Goal: Task Accomplishment & Management: Manage account settings

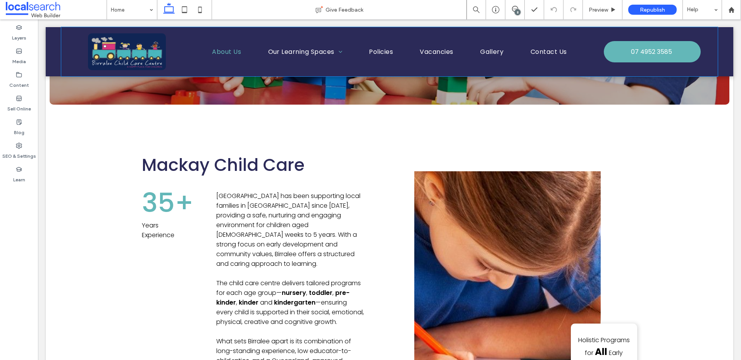
click at [228, 54] on span "About Us" at bounding box center [226, 52] width 29 height 10
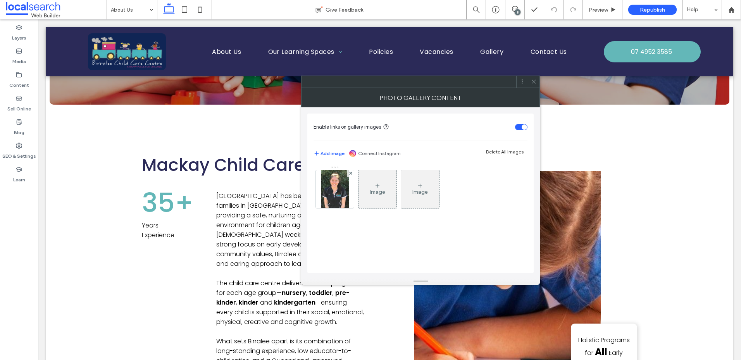
click at [531, 79] on icon at bounding box center [534, 82] width 6 height 6
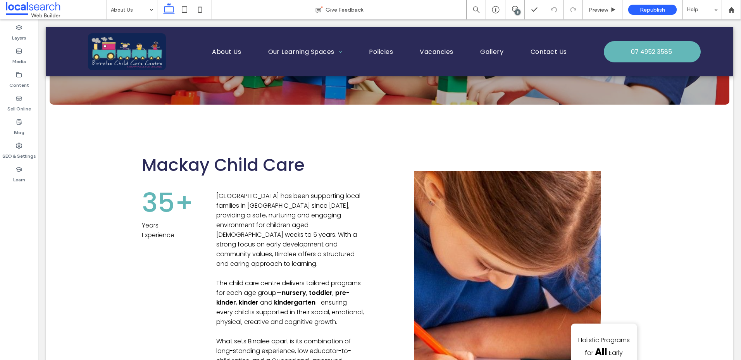
click at [517, 12] on div "8" at bounding box center [517, 12] width 6 height 6
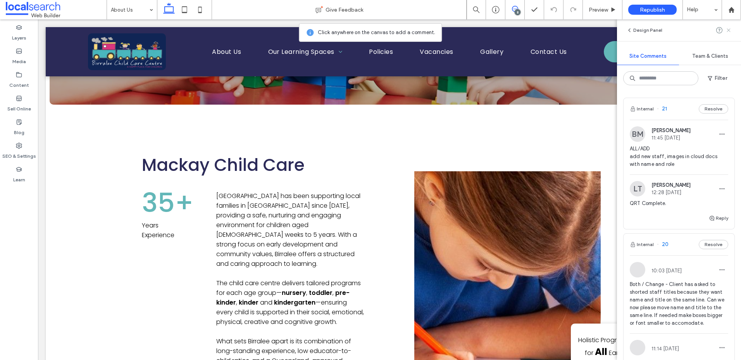
click at [728, 31] on use at bounding box center [727, 29] width 3 height 3
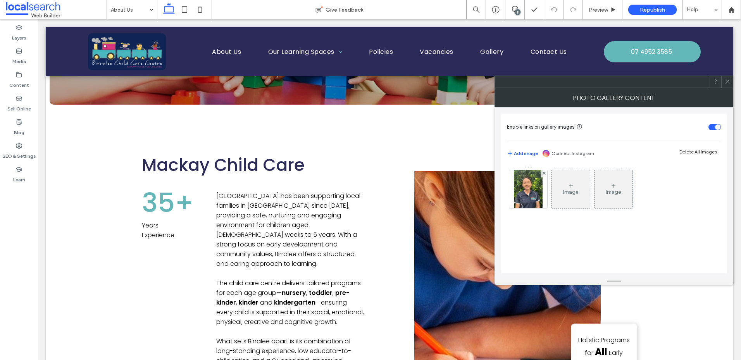
click at [729, 84] on icon at bounding box center [727, 82] width 6 height 6
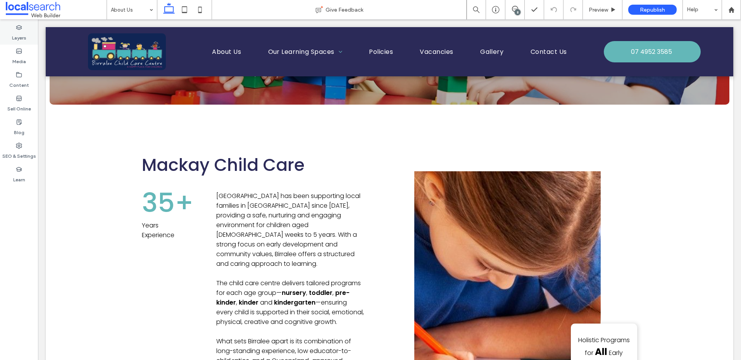
click at [22, 38] on label "Layers" at bounding box center [19, 36] width 14 height 11
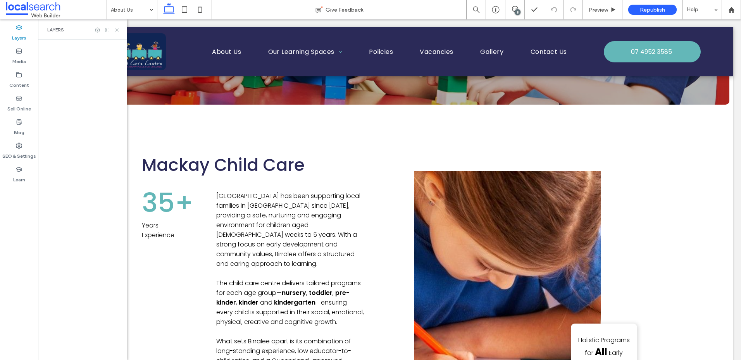
click at [117, 31] on use at bounding box center [116, 29] width 3 height 3
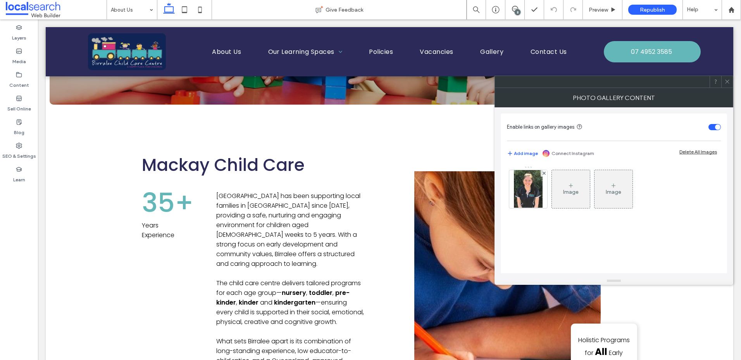
click at [728, 85] on span at bounding box center [727, 82] width 6 height 12
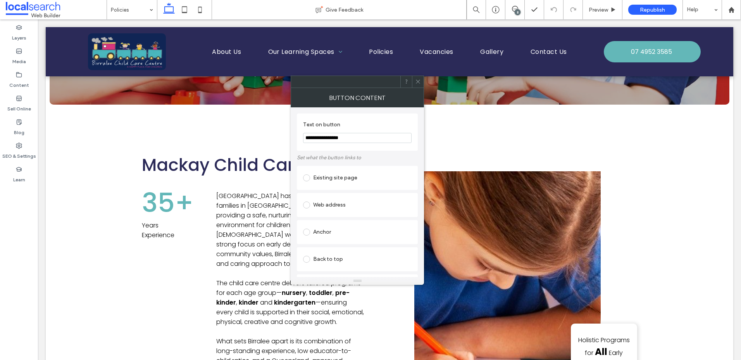
scroll to position [127, 0]
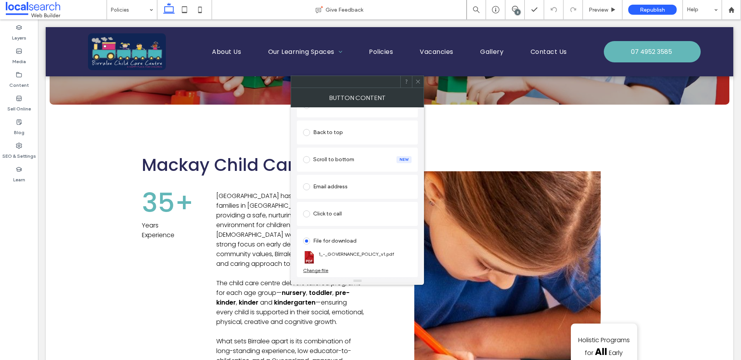
click at [313, 270] on div "Change file" at bounding box center [315, 270] width 25 height 6
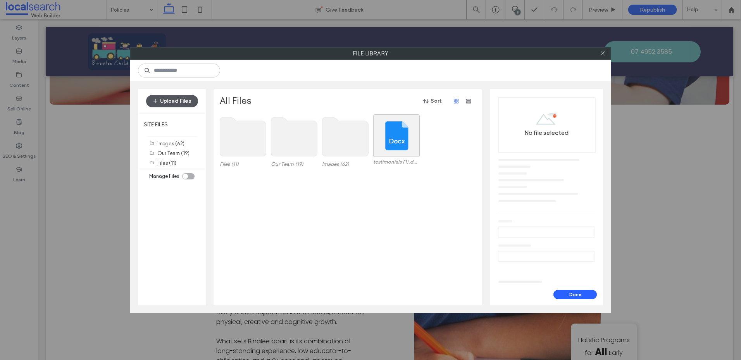
click at [177, 103] on button "Upload Files" at bounding box center [172, 101] width 52 height 12
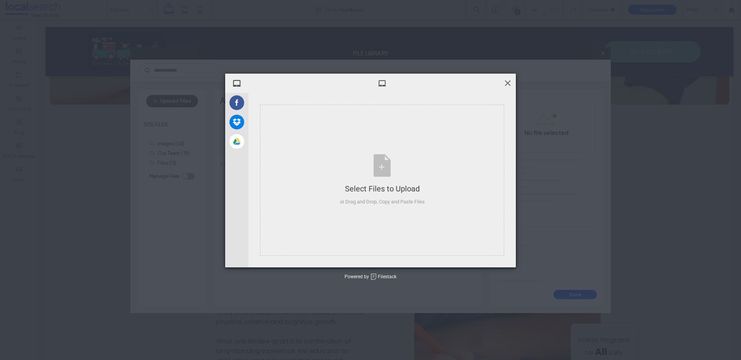
click at [509, 84] on span at bounding box center [507, 83] width 9 height 9
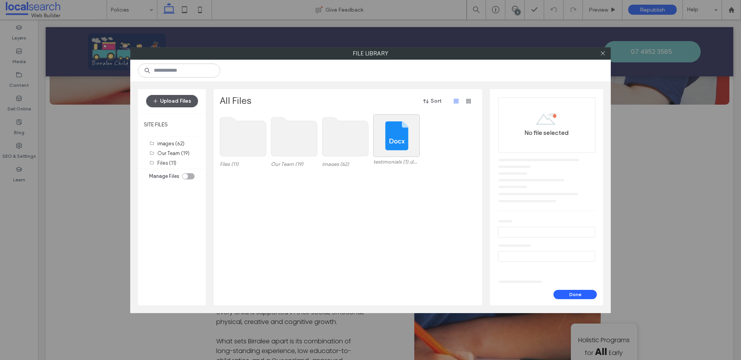
click at [175, 98] on button "Upload Files" at bounding box center [172, 101] width 52 height 12
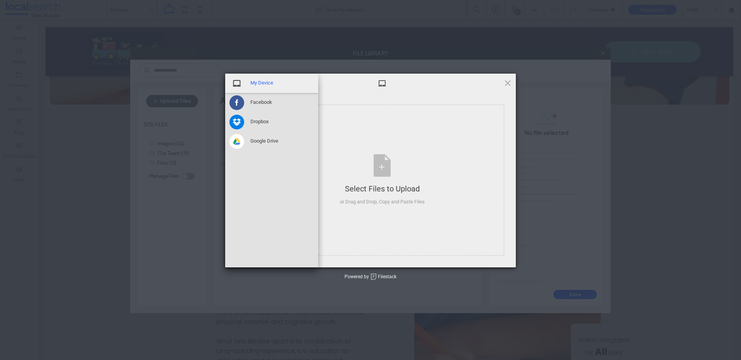
click at [243, 84] on span at bounding box center [236, 83] width 15 height 15
click at [257, 83] on span "My Device" at bounding box center [261, 82] width 23 height 7
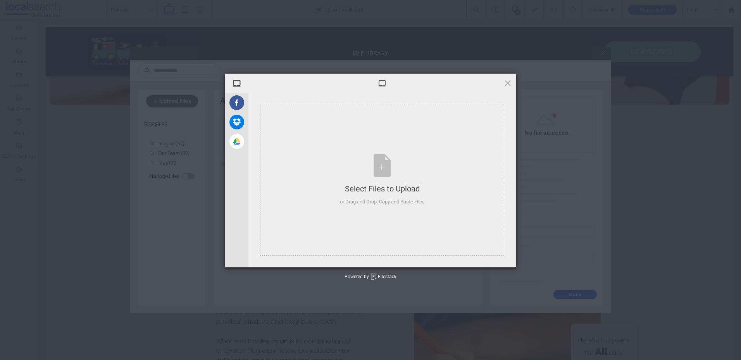
click at [383, 84] on span at bounding box center [382, 83] width 9 height 9
click at [382, 186] on div "Select Files to Upload" at bounding box center [382, 188] width 85 height 11
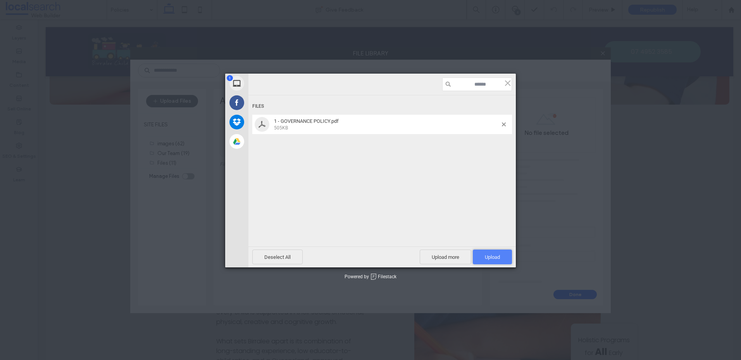
click at [492, 257] on span "Upload 1" at bounding box center [492, 257] width 15 height 6
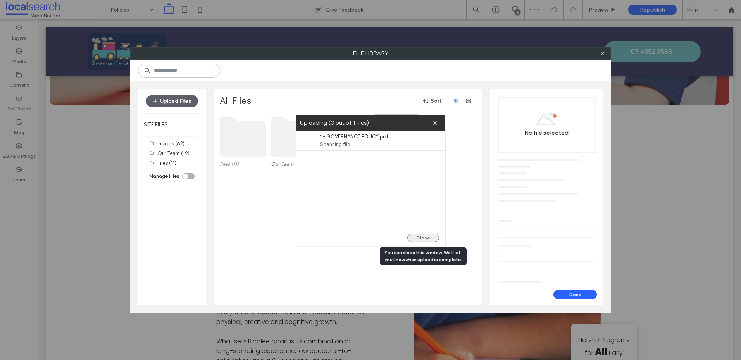
click at [421, 235] on button "Close" at bounding box center [423, 238] width 32 height 9
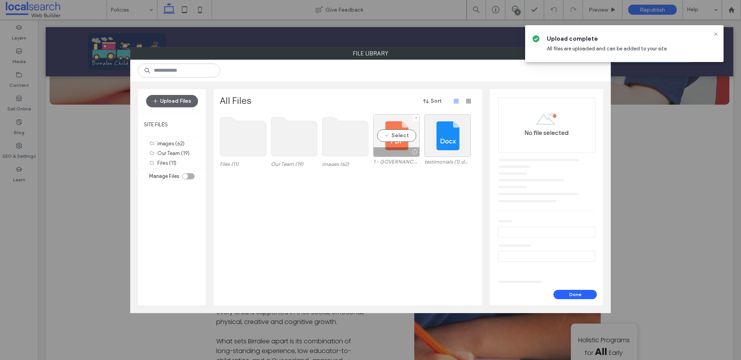
click at [395, 134] on div "Select" at bounding box center [396, 135] width 46 height 43
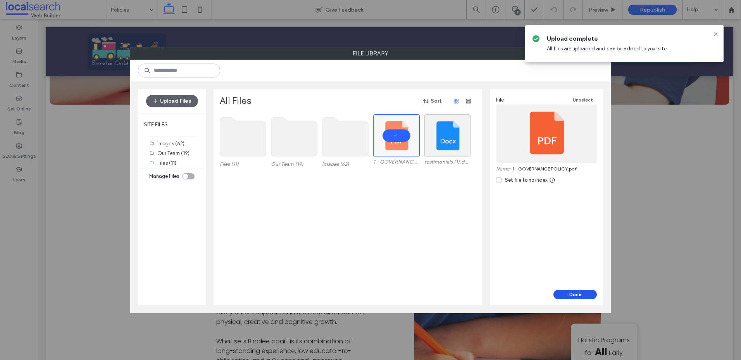
click at [567, 296] on button "Done" at bounding box center [574, 294] width 43 height 9
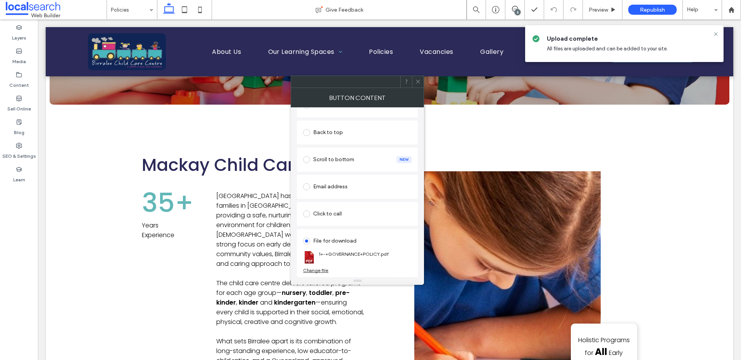
click at [419, 81] on icon at bounding box center [418, 82] width 6 height 6
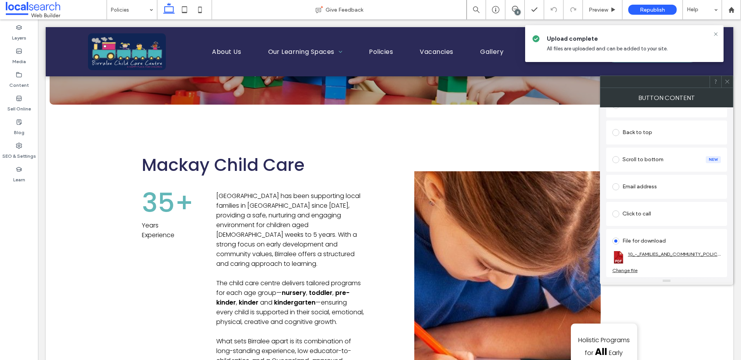
click at [696, 253] on link "10_-_FAMILIES_AND_COMMUNITY_POLICY_v1.pdf" at bounding box center [673, 254] width 93 height 6
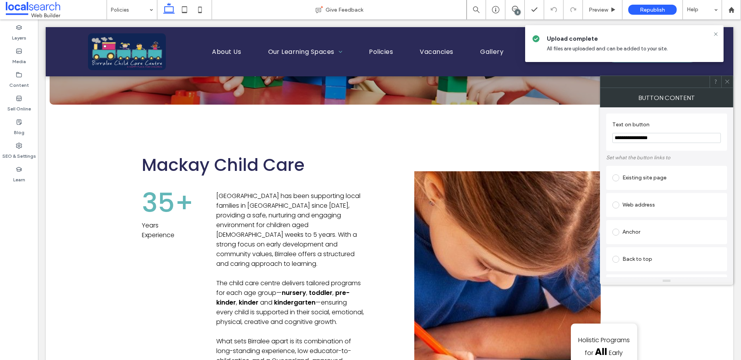
drag, startPoint x: 670, startPoint y: 137, endPoint x: 615, endPoint y: 131, distance: 55.3
click at [615, 131] on section "**********" at bounding box center [666, 131] width 108 height 29
type input "**********"
click at [695, 121] on label "Text on button" at bounding box center [664, 125] width 105 height 9
click at [726, 81] on use at bounding box center [727, 82] width 4 height 4
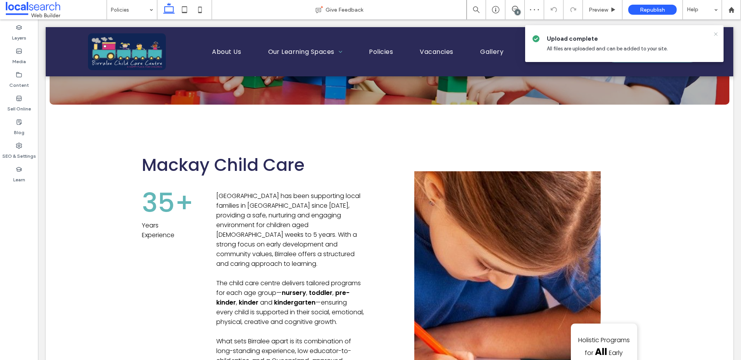
click at [715, 34] on use at bounding box center [714, 33] width 3 height 3
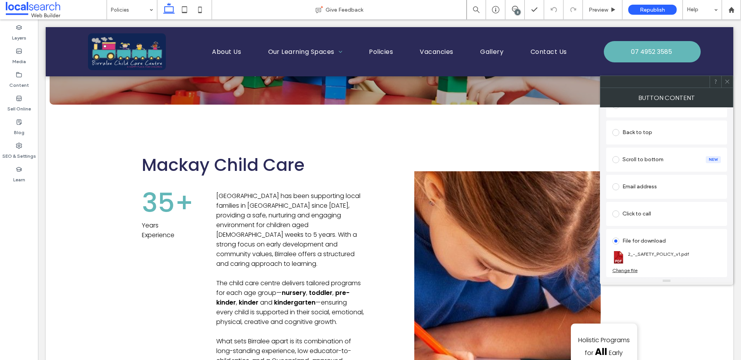
click at [631, 269] on div "Change file" at bounding box center [624, 270] width 25 height 6
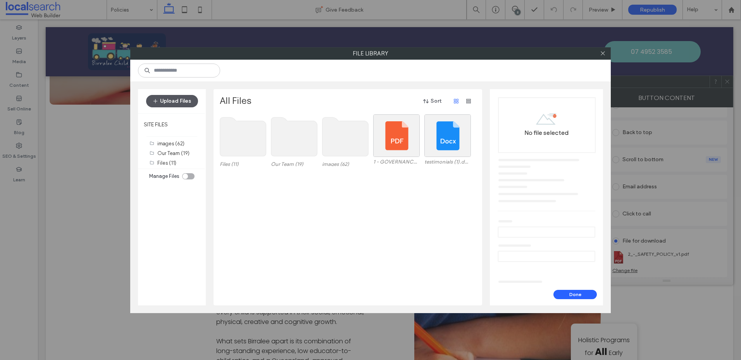
click at [168, 101] on button "Upload Files" at bounding box center [172, 101] width 52 height 12
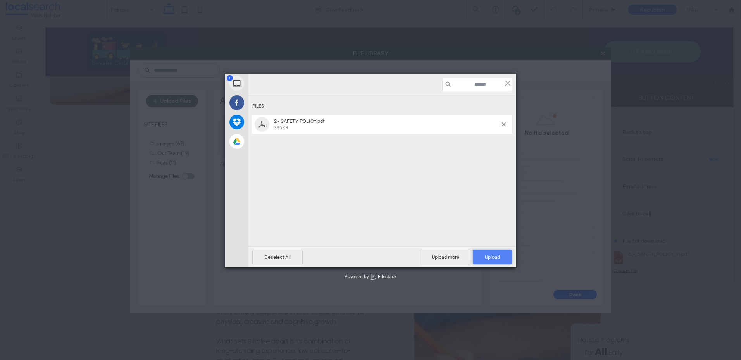
click at [496, 256] on span "Upload 1" at bounding box center [492, 257] width 15 height 6
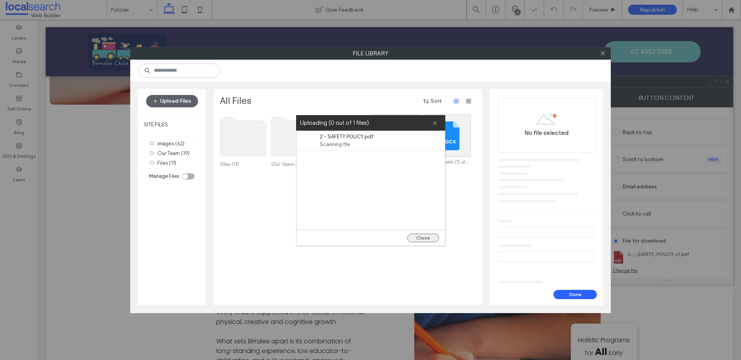
click at [425, 239] on button "Close" at bounding box center [423, 238] width 32 height 9
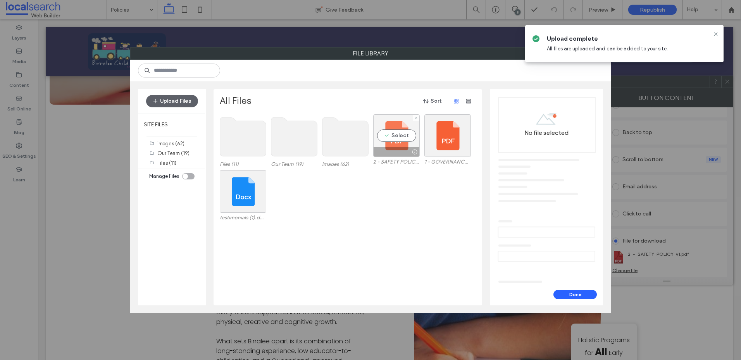
click at [396, 132] on div "Select" at bounding box center [396, 135] width 46 height 43
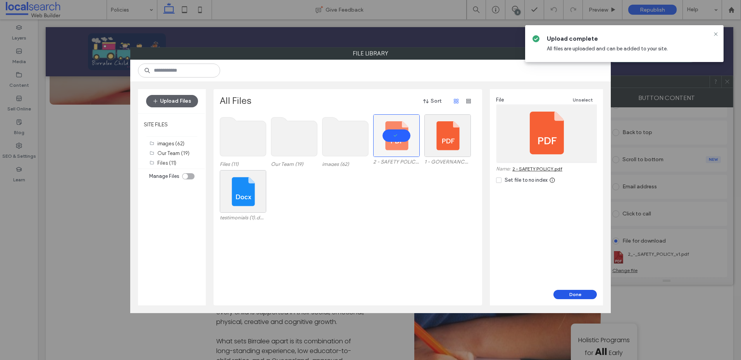
click at [567, 295] on button "Done" at bounding box center [574, 294] width 43 height 9
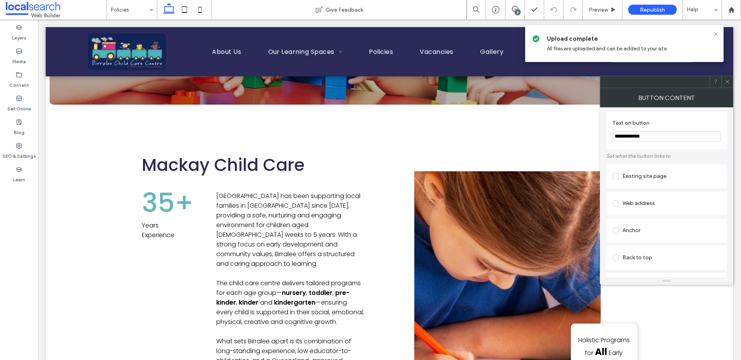
scroll to position [0, 0]
click at [728, 81] on icon at bounding box center [727, 82] width 6 height 6
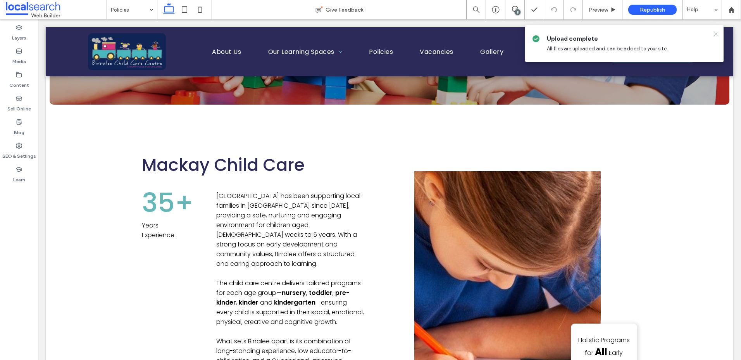
click at [714, 32] on icon at bounding box center [715, 34] width 6 height 6
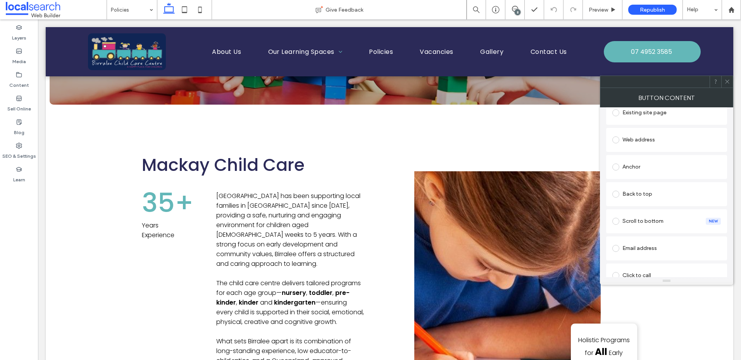
scroll to position [127, 0]
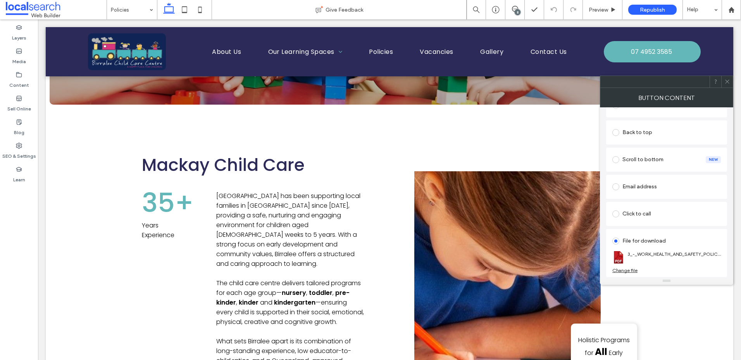
click at [628, 270] on div "Change file" at bounding box center [624, 270] width 25 height 6
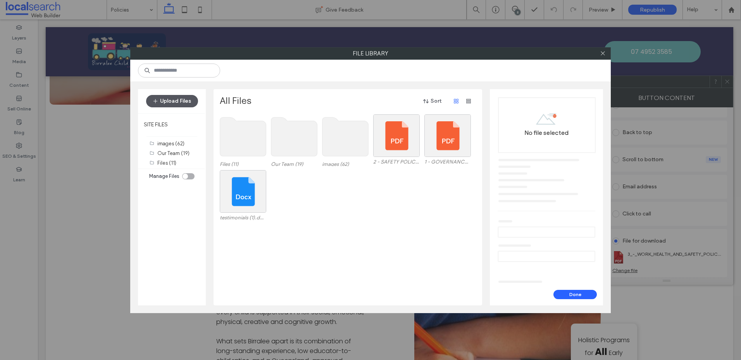
click at [166, 102] on button "Upload Files" at bounding box center [172, 101] width 52 height 12
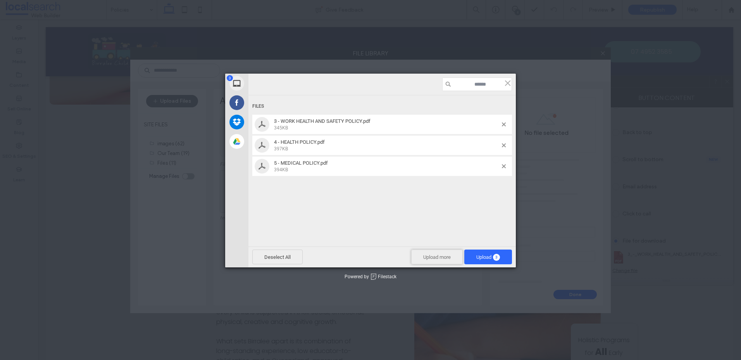
click at [430, 256] on span "Upload more" at bounding box center [437, 256] width 52 height 15
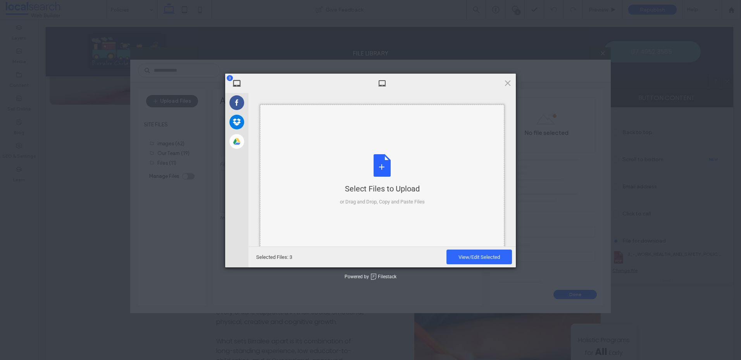
click at [372, 170] on div "Select Files to Upload or Drag and Drop, Copy and Paste Files" at bounding box center [382, 180] width 85 height 52
click at [495, 253] on span "View/Edit Selected" at bounding box center [478, 256] width 65 height 15
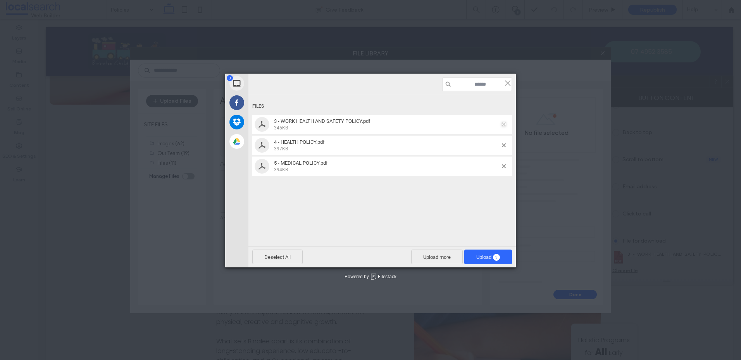
click at [502, 123] on span at bounding box center [504, 124] width 4 height 4
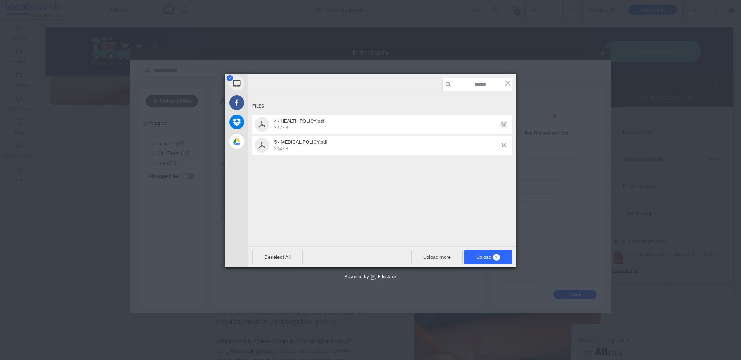
click at [502, 123] on span at bounding box center [504, 124] width 4 height 4
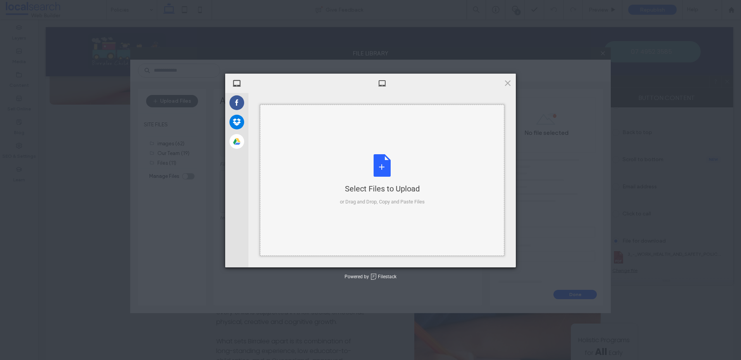
click at [386, 181] on div "Select Files to Upload or Drag and Drop, Copy and Paste Files" at bounding box center [382, 180] width 85 height 52
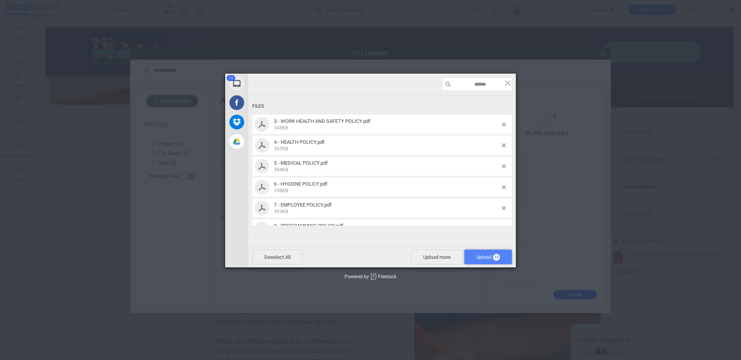
click at [488, 253] on span "Upload 10" at bounding box center [488, 256] width 48 height 15
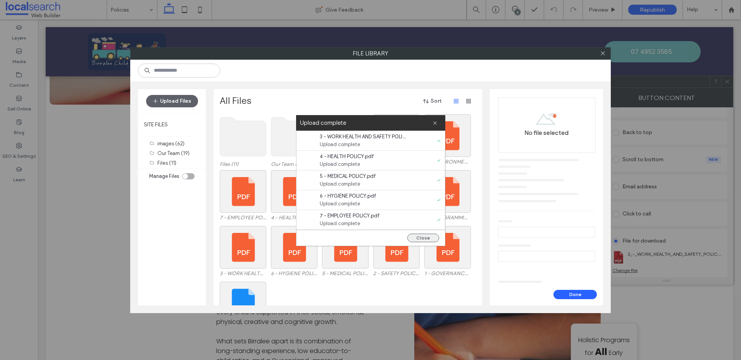
click at [418, 238] on button "Close" at bounding box center [423, 238] width 32 height 9
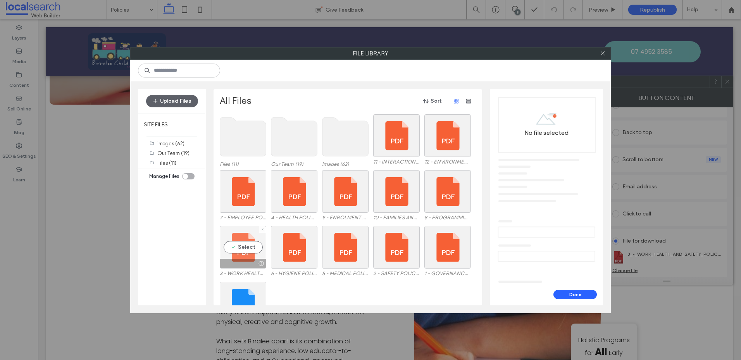
click at [248, 250] on div "Select" at bounding box center [243, 247] width 46 height 43
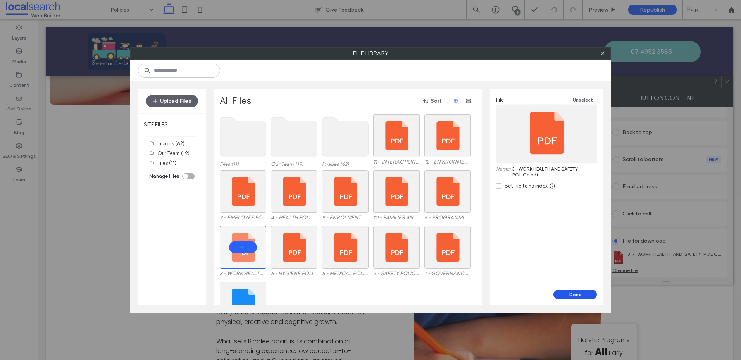
click at [575, 294] on button "Done" at bounding box center [574, 294] width 43 height 9
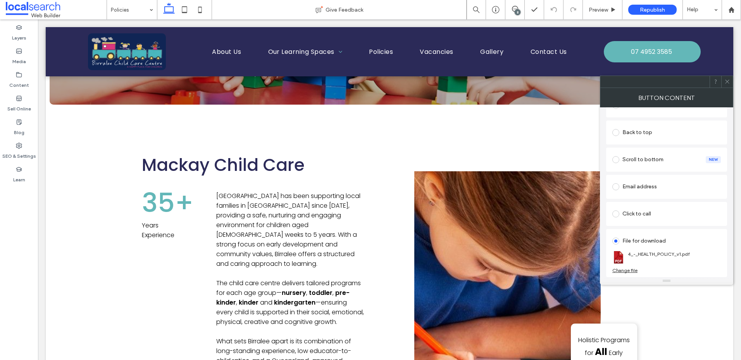
click at [630, 270] on div "Change file" at bounding box center [624, 270] width 25 height 6
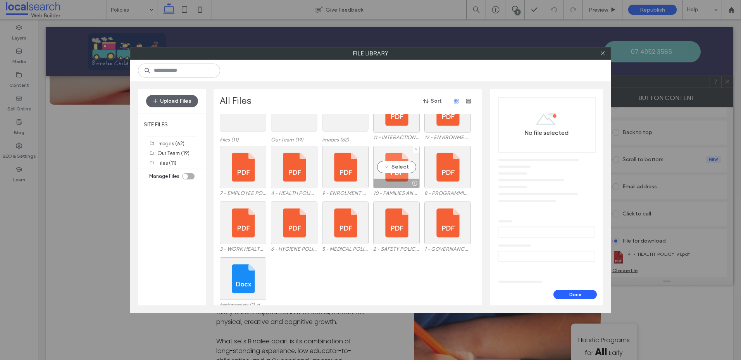
scroll to position [32, 0]
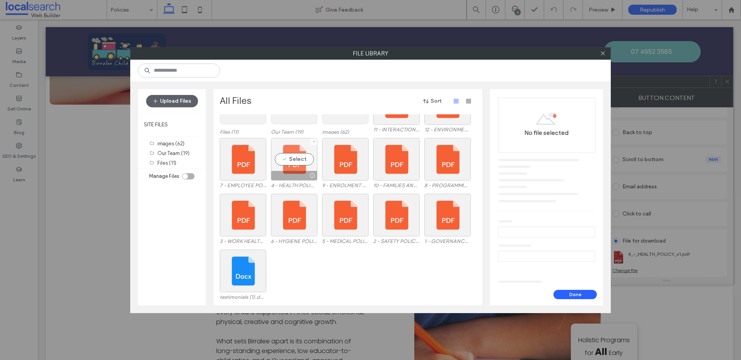
click at [297, 156] on div "Select" at bounding box center [294, 159] width 46 height 43
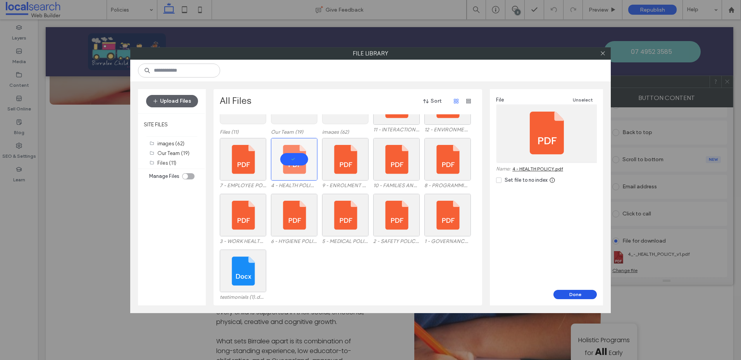
click at [577, 295] on button "Done" at bounding box center [574, 294] width 43 height 9
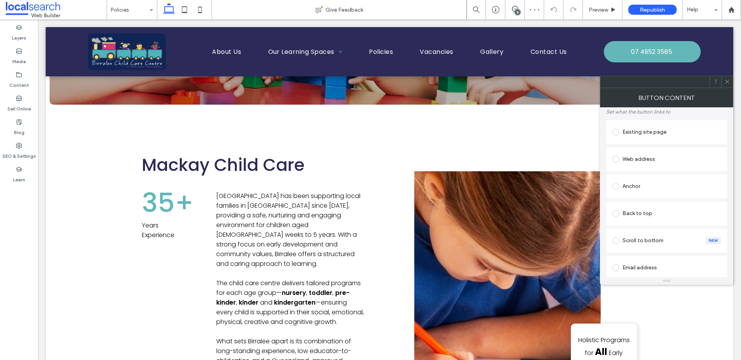
scroll to position [127, 0]
click at [650, 259] on section "5_-_MEDICAL_POLICY_v1.pdf" at bounding box center [666, 257] width 108 height 20
click at [631, 269] on div "Change file" at bounding box center [624, 270] width 25 height 6
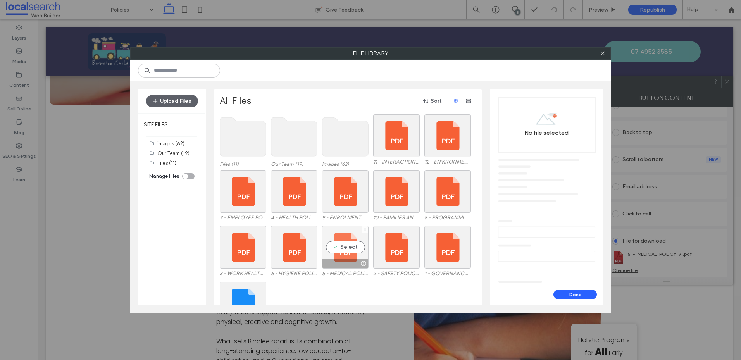
click at [342, 247] on div "Select" at bounding box center [345, 247] width 46 height 43
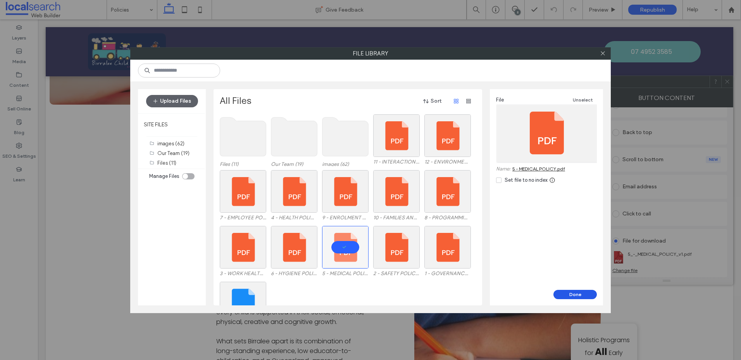
click at [576, 293] on button "Done" at bounding box center [574, 294] width 43 height 9
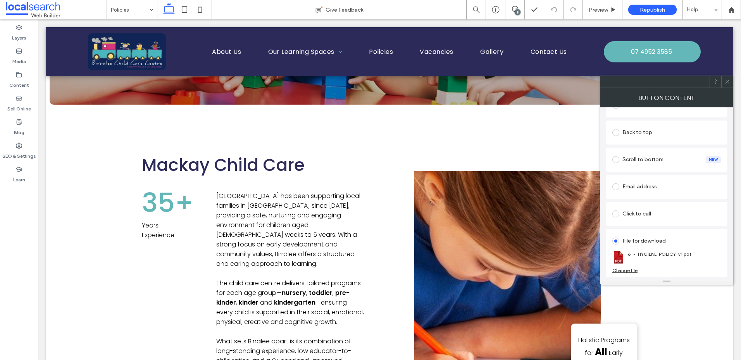
click at [626, 271] on div "Change file" at bounding box center [624, 270] width 25 height 6
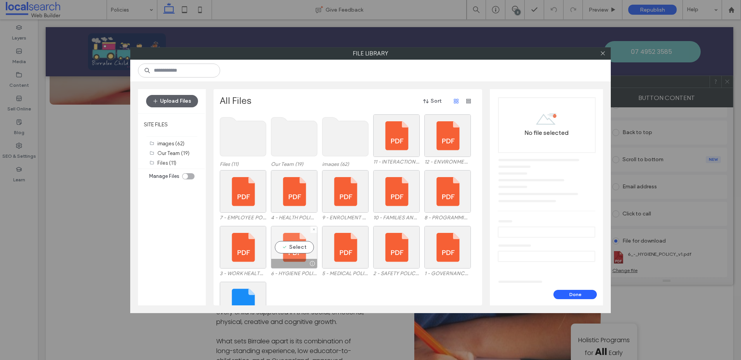
click at [301, 239] on div "Select" at bounding box center [294, 247] width 46 height 43
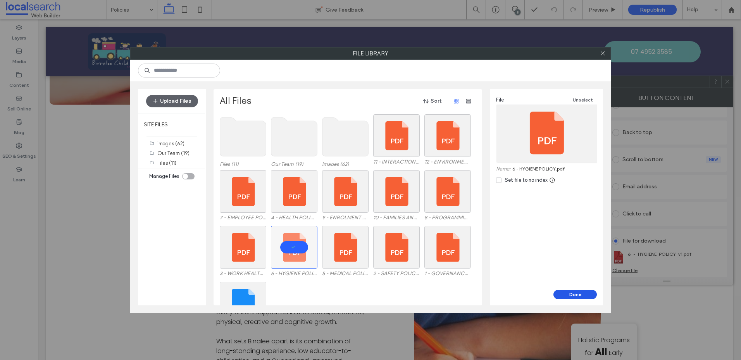
click at [583, 292] on button "Done" at bounding box center [574, 294] width 43 height 9
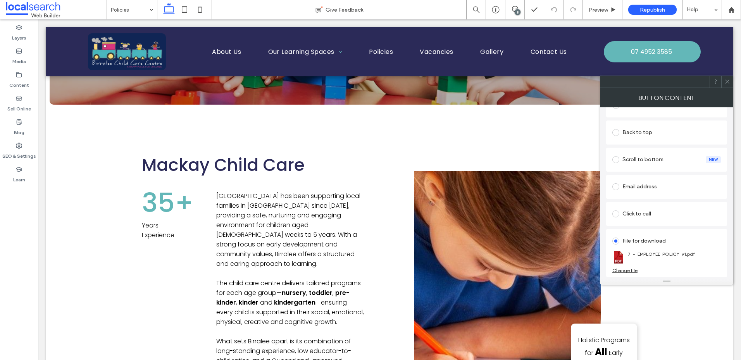
click at [627, 269] on div "Change file" at bounding box center [624, 270] width 25 height 6
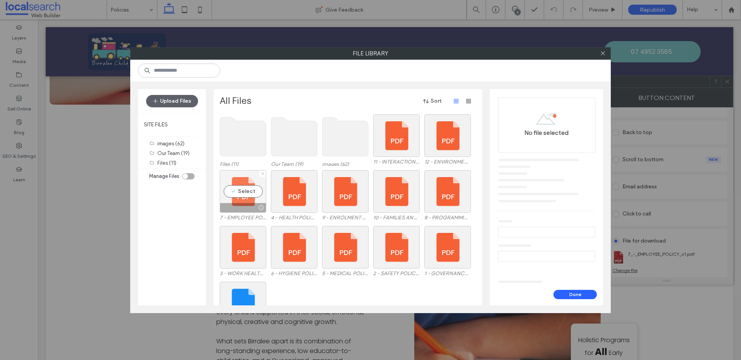
click at [248, 192] on div "Select" at bounding box center [243, 191] width 46 height 43
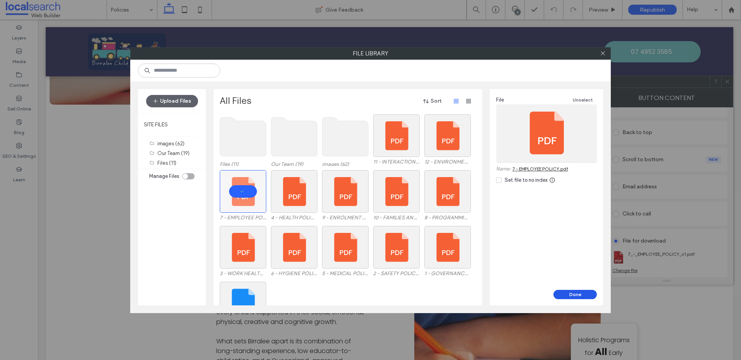
click at [583, 294] on button "Done" at bounding box center [574, 294] width 43 height 9
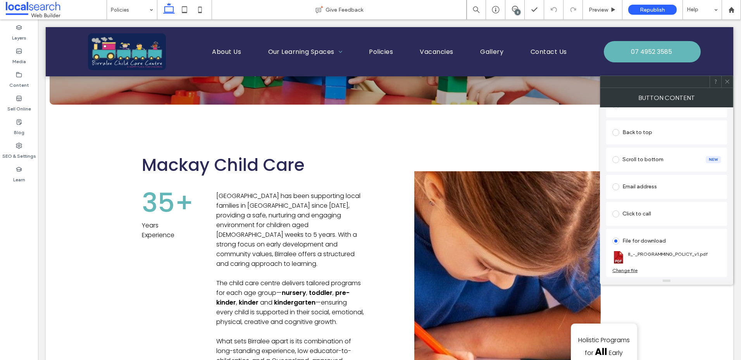
click at [625, 270] on div "Change file" at bounding box center [624, 270] width 25 height 6
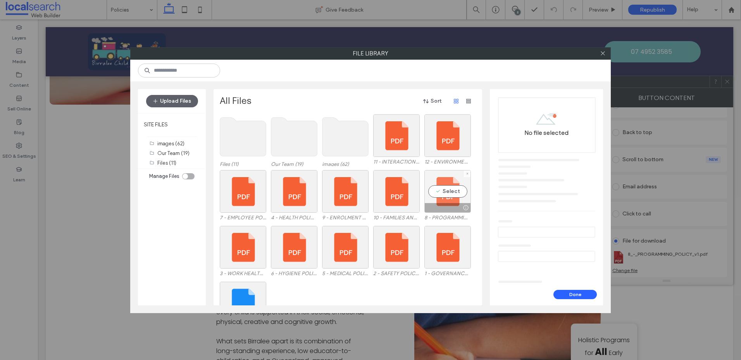
click at [435, 191] on div "Select" at bounding box center [447, 191] width 46 height 43
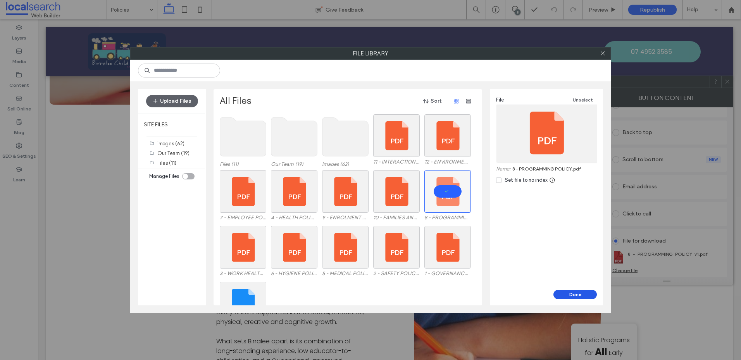
click at [566, 295] on button "Done" at bounding box center [574, 294] width 43 height 9
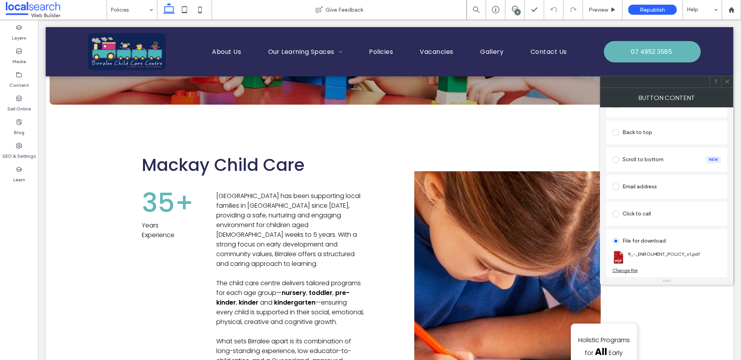
click at [630, 270] on div "Change file" at bounding box center [624, 270] width 25 height 6
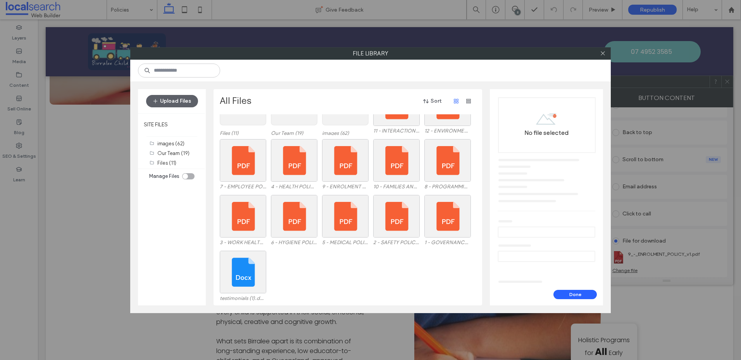
scroll to position [32, 0]
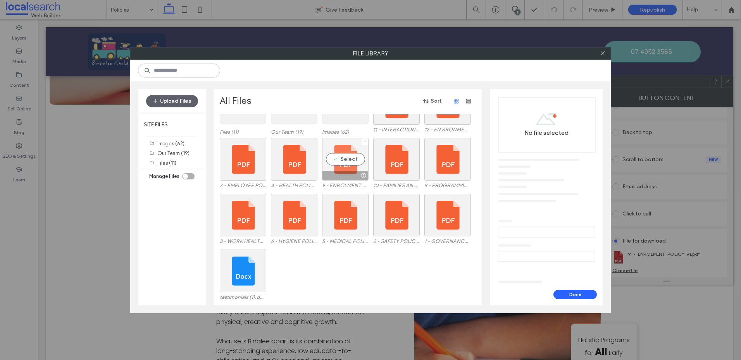
click at [347, 157] on div "Select" at bounding box center [345, 159] width 46 height 43
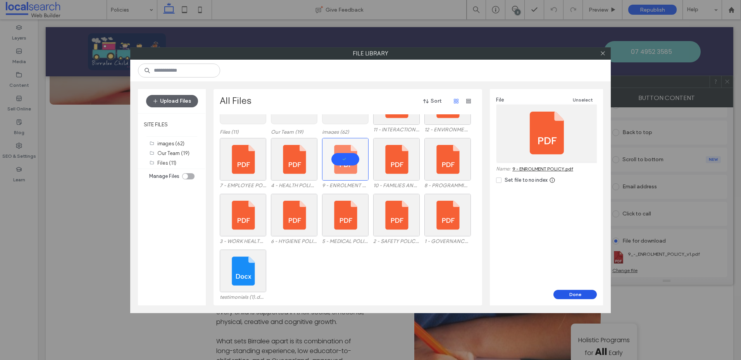
click at [570, 297] on button "Done" at bounding box center [574, 294] width 43 height 9
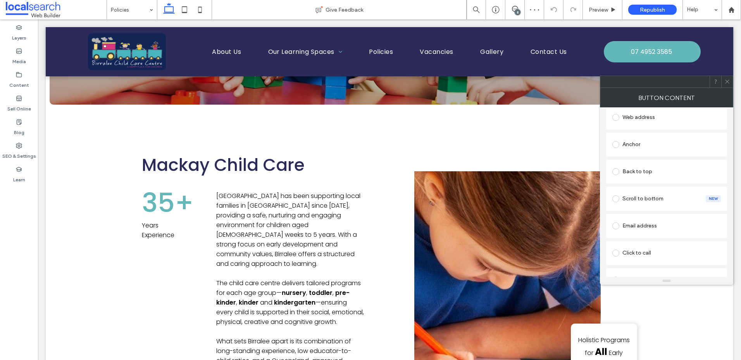
scroll to position [127, 0]
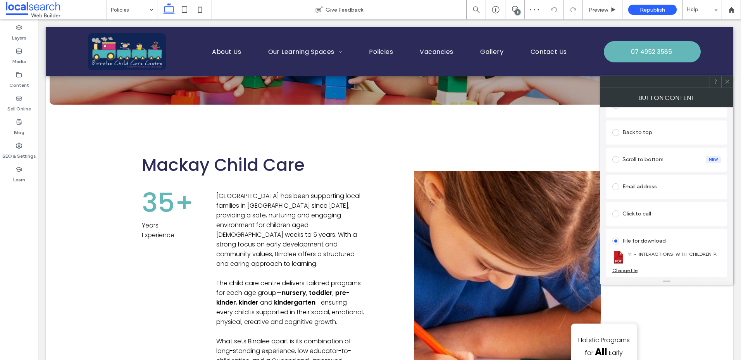
click at [631, 270] on div "Change file" at bounding box center [624, 270] width 25 height 6
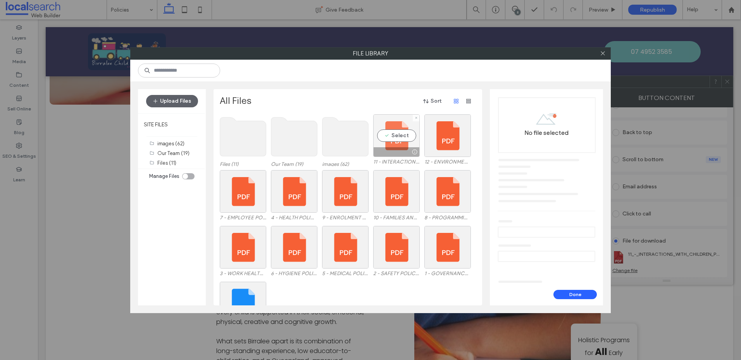
click at [399, 139] on div "Select" at bounding box center [396, 135] width 46 height 43
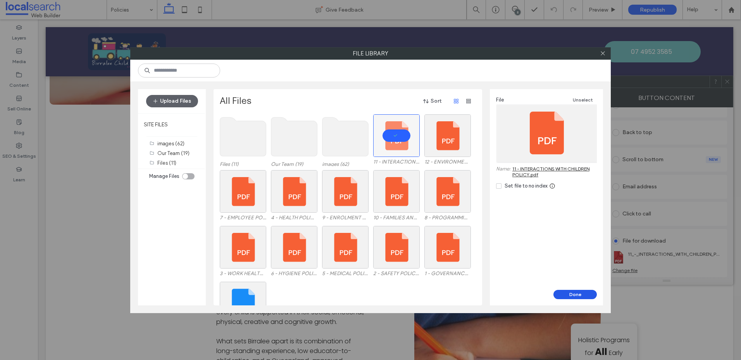
click at [567, 294] on button "Done" at bounding box center [574, 294] width 43 height 9
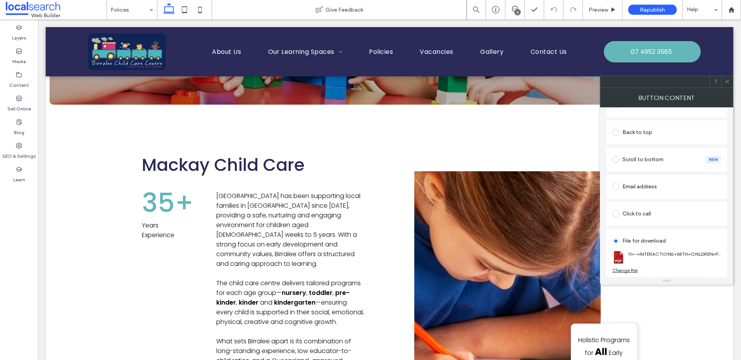
click at [725, 83] on use at bounding box center [727, 82] width 4 height 4
click at [729, 81] on icon at bounding box center [727, 82] width 6 height 6
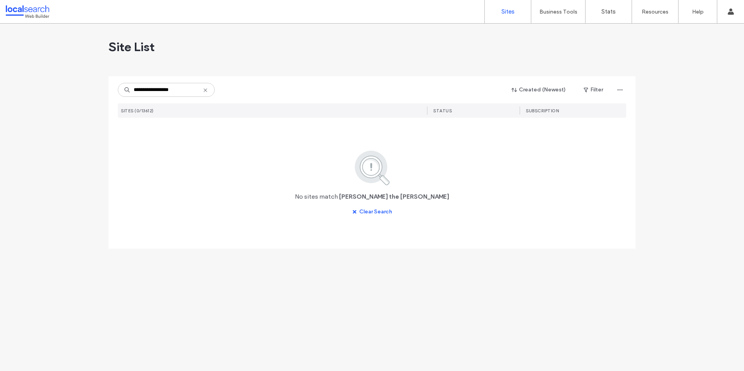
type input "**********"
click at [206, 90] on icon at bounding box center [205, 90] width 6 height 6
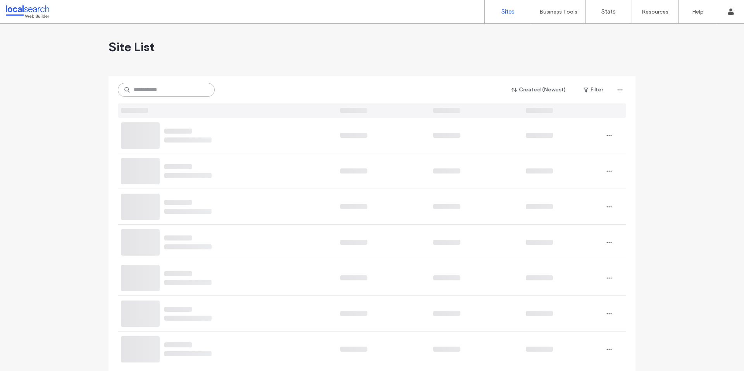
click at [183, 89] on input at bounding box center [166, 90] width 97 height 14
paste input "********"
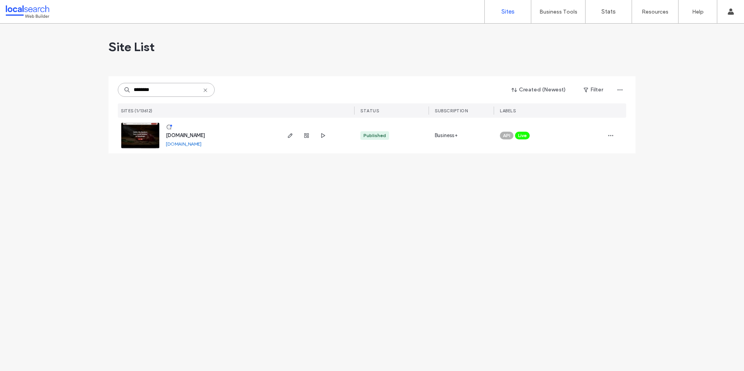
type input "********"
click at [205, 134] on span "www.stokesthebutcher.com.au" at bounding box center [185, 135] width 39 height 6
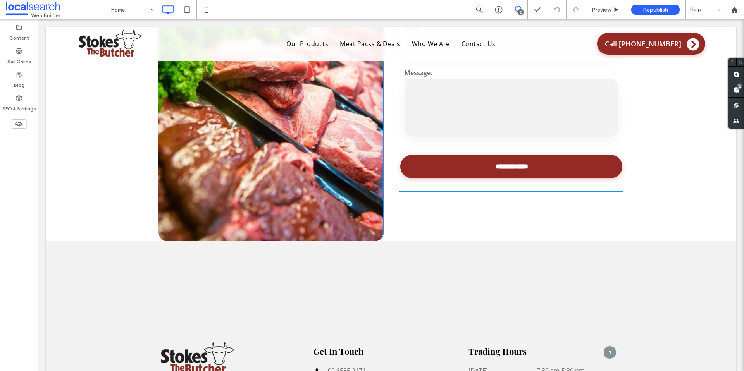
scroll to position [2813, 0]
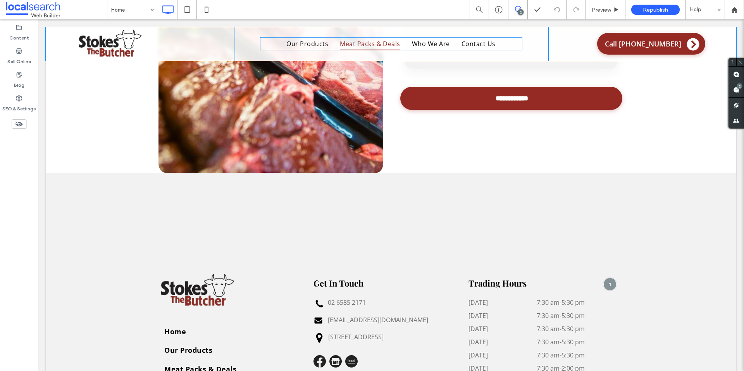
click at [379, 43] on span "Meat Packs & Deals" at bounding box center [370, 43] width 60 height 13
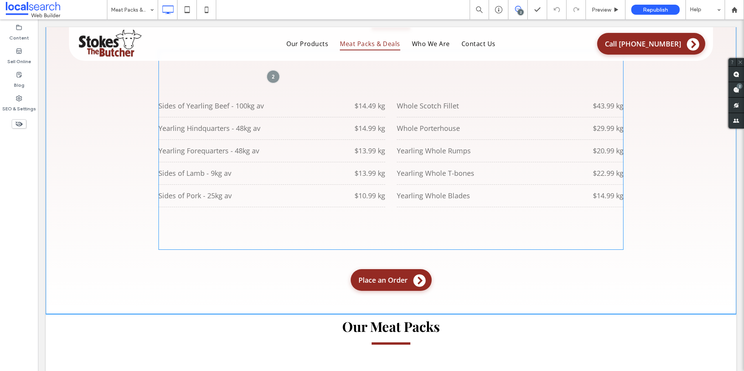
scroll to position [579, 0]
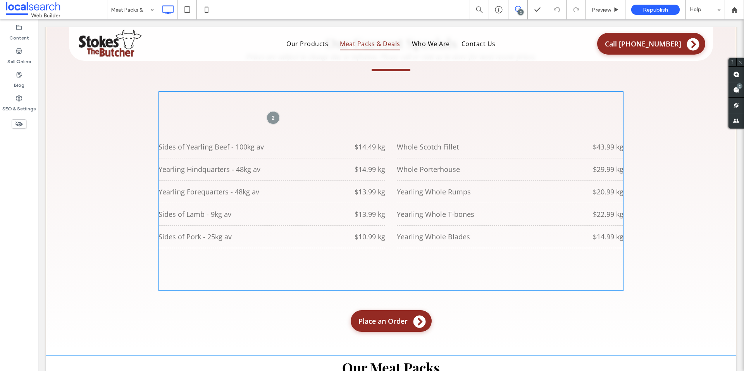
click at [366, 150] on div "$14.49 kg" at bounding box center [362, 147] width 45 height 10
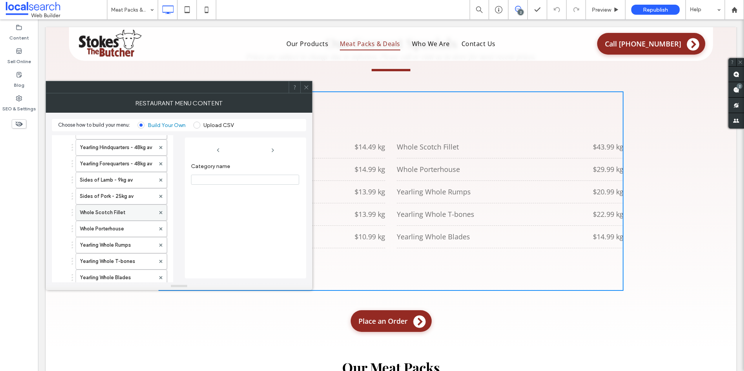
scroll to position [0, 0]
click at [89, 160] on label "Sides of Yearling Beef - 100kg av" at bounding box center [117, 163] width 75 height 15
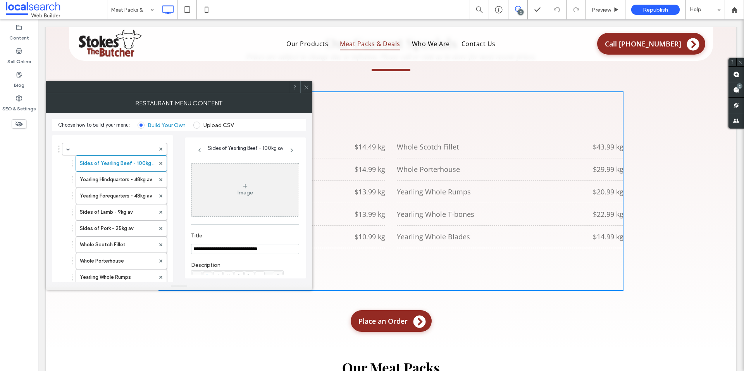
click at [306, 87] on use at bounding box center [306, 87] width 4 height 4
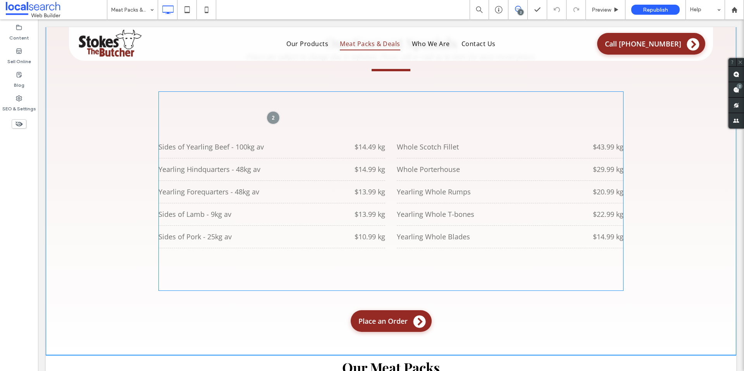
click at [363, 217] on div "$13.99 kg" at bounding box center [362, 214] width 45 height 10
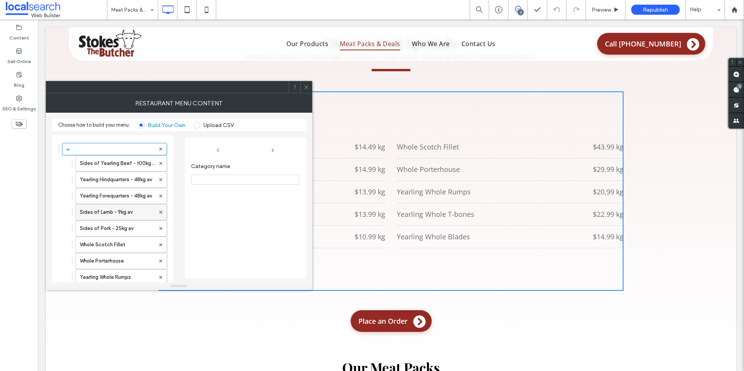
click at [110, 214] on label "Sides of Lamb - 9kg av" at bounding box center [117, 212] width 75 height 15
click at [200, 264] on input "*********" at bounding box center [210, 265] width 39 height 10
type input "*********"
click at [264, 263] on div "*********" at bounding box center [245, 265] width 108 height 10
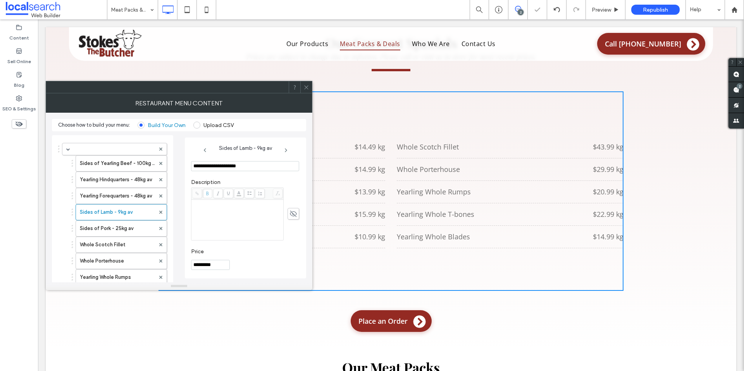
click at [307, 88] on icon at bounding box center [306, 87] width 6 height 6
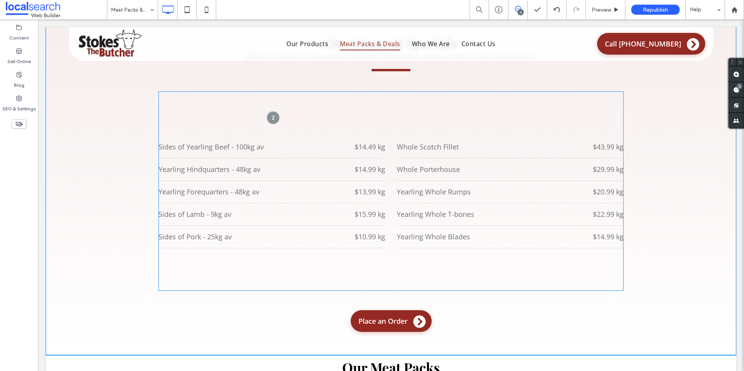
click at [598, 215] on div "$22.99 kg" at bounding box center [600, 214] width 45 height 10
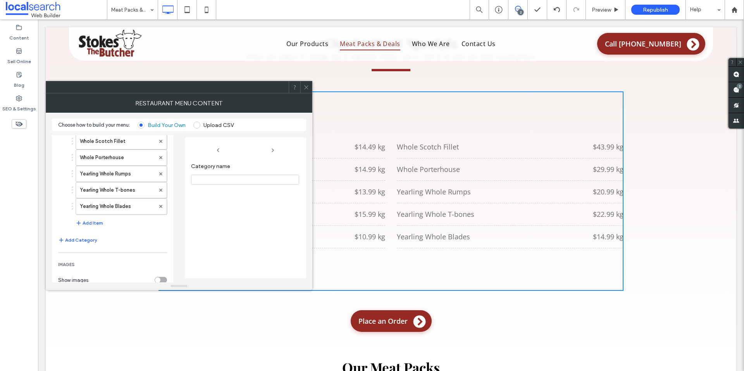
scroll to position [93, 0]
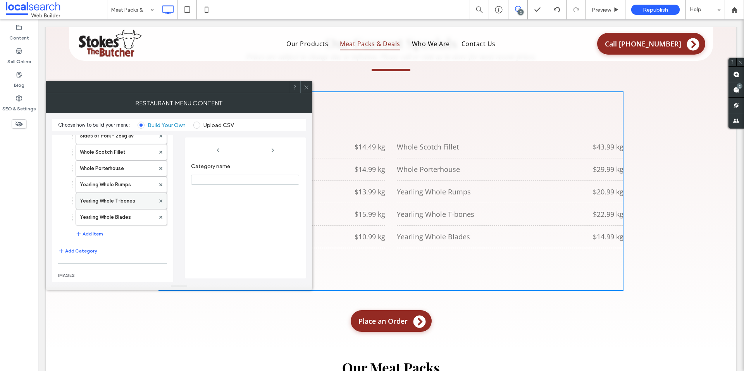
click at [112, 203] on label "Yearling Whole T-bones" at bounding box center [117, 200] width 75 height 15
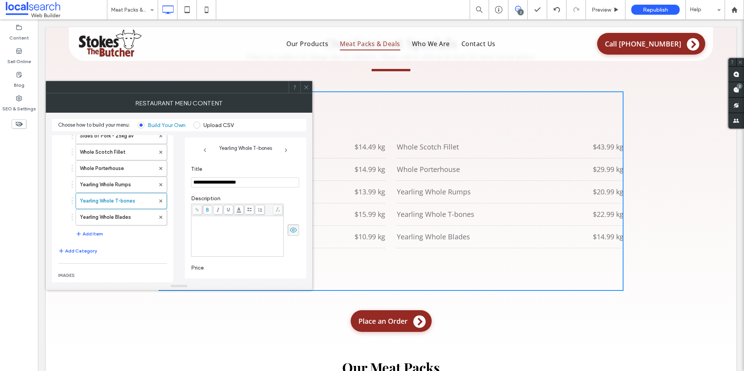
scroll to position [84, 0]
click at [201, 264] on input "*********" at bounding box center [210, 265] width 39 height 10
type input "*********"
click at [254, 254] on label "Price" at bounding box center [243, 252] width 105 height 9
click at [97, 218] on label "Yearling Whole Blades" at bounding box center [117, 217] width 75 height 15
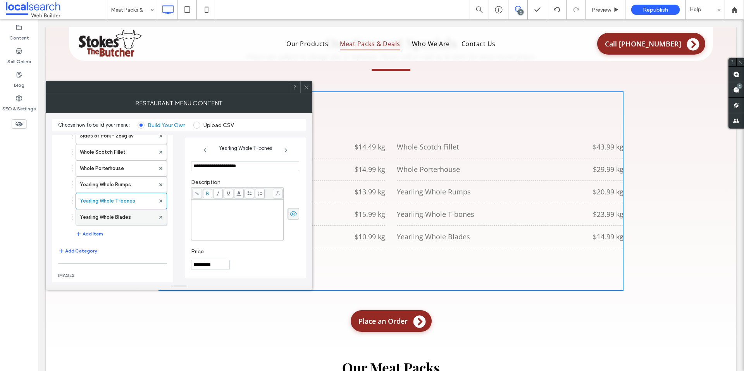
type input "**********"
click at [200, 266] on input "*********" at bounding box center [210, 265] width 39 height 10
type input "*********"
click at [273, 258] on section "Price *********" at bounding box center [245, 258] width 108 height 29
click at [306, 88] on icon at bounding box center [306, 87] width 6 height 6
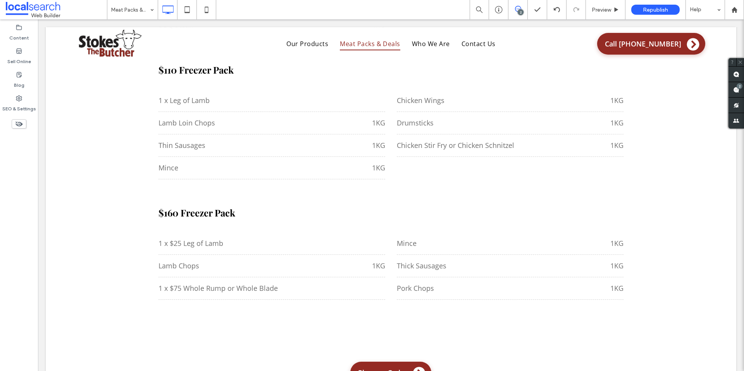
scroll to position [1353, 0]
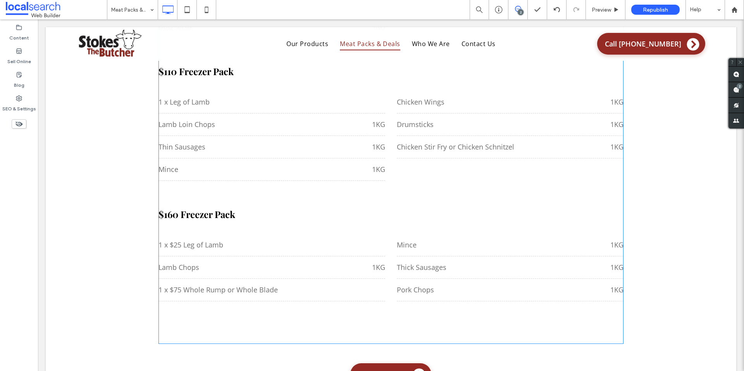
click at [167, 216] on h3 "$160 Freezer Pack" at bounding box center [390, 214] width 465 height 12
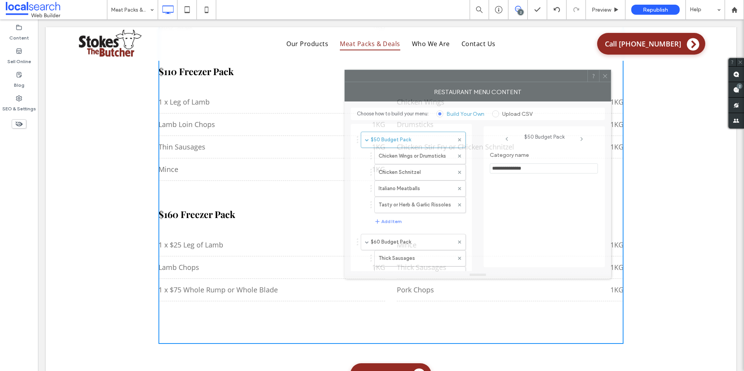
drag, startPoint x: 124, startPoint y: 95, endPoint x: 404, endPoint y: 86, distance: 280.2
click at [404, 86] on div "RESTAURANT MENU CONTENT" at bounding box center [477, 91] width 266 height 19
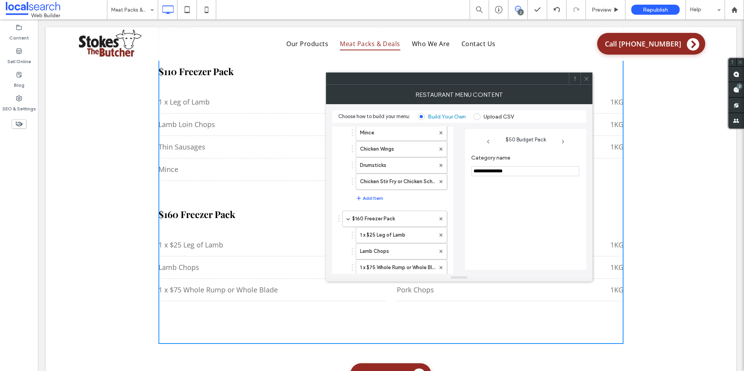
scroll to position [502, 0]
click at [361, 213] on label "$160 Freezer Pack" at bounding box center [393, 217] width 83 height 15
click at [481, 171] on input "**********" at bounding box center [525, 171] width 108 height 10
type input "**********"
click at [499, 230] on div "**********" at bounding box center [525, 208] width 109 height 115
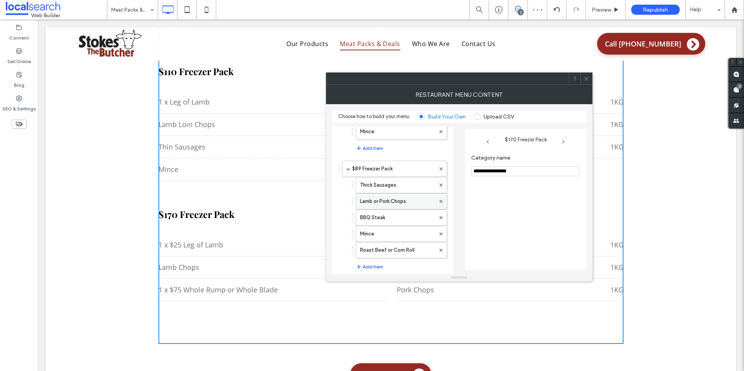
scroll to position [289, 0]
click at [586, 77] on icon at bounding box center [586, 79] width 6 height 6
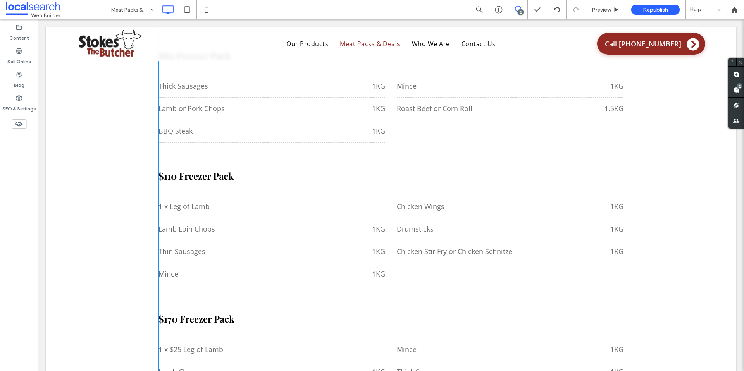
scroll to position [1207, 0]
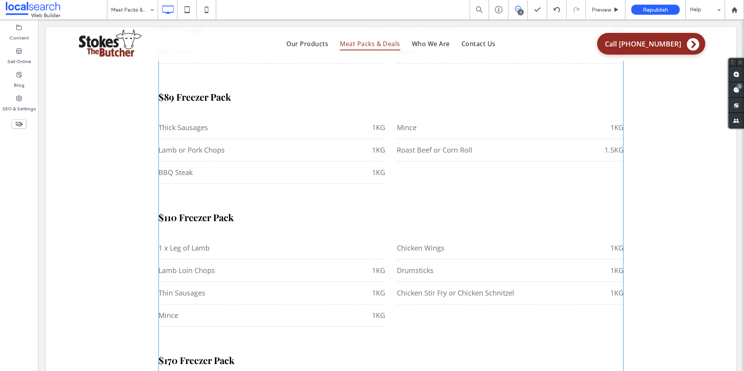
click at [198, 221] on h3 "$110 Freezer Pack" at bounding box center [390, 217] width 465 height 12
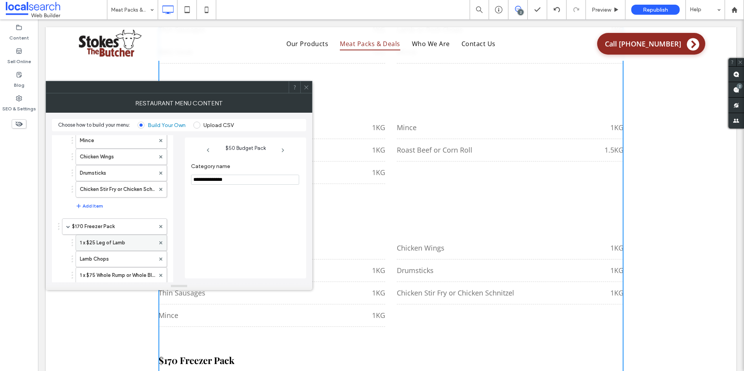
scroll to position [345, 0]
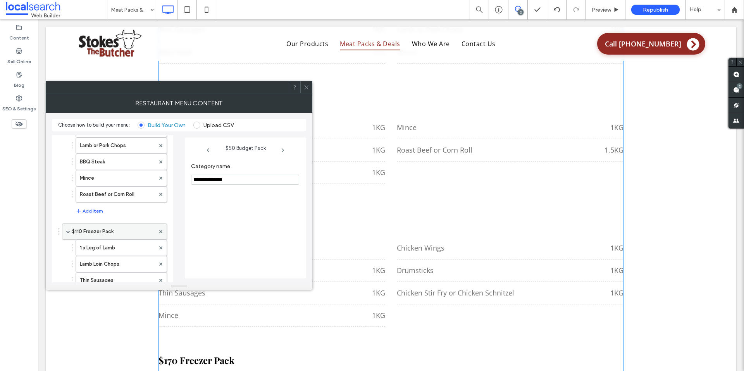
click at [84, 232] on label "$110 Freezer Pack" at bounding box center [113, 231] width 83 height 15
click at [203, 180] on input "**********" at bounding box center [245, 180] width 108 height 10
click at [277, 224] on div "**********" at bounding box center [245, 216] width 109 height 115
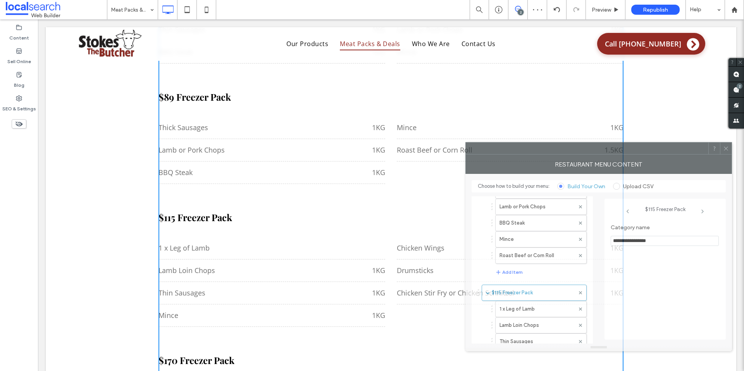
drag, startPoint x: 235, startPoint y: 93, endPoint x: 655, endPoint y: 154, distance: 423.9
click at [655, 154] on div at bounding box center [598, 148] width 266 height 12
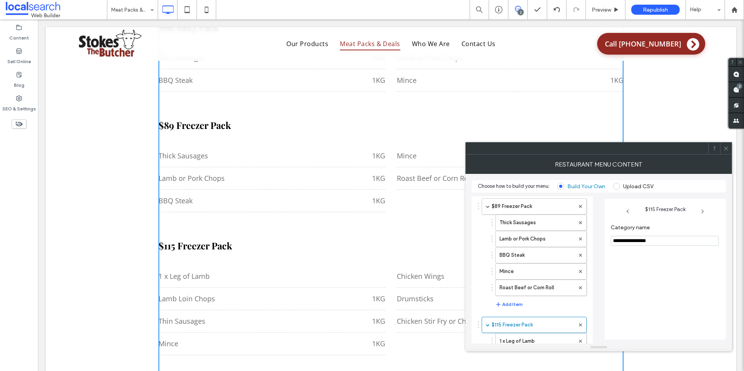
scroll to position [304, 0]
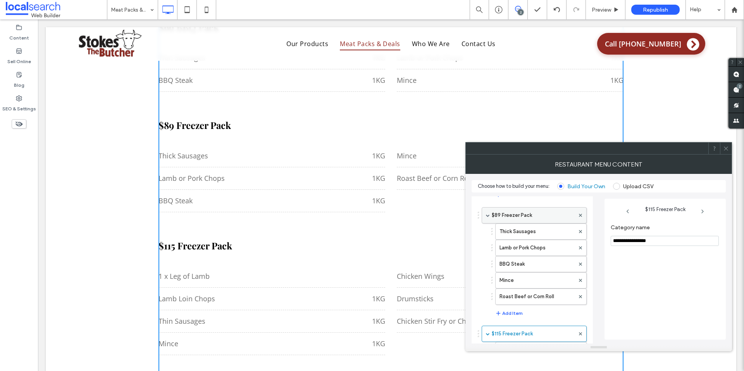
click at [523, 216] on label "$89 Freezer Pack" at bounding box center [533, 215] width 83 height 15
click at [620, 240] on input "**********" at bounding box center [664, 241] width 108 height 10
click at [668, 309] on div "**********" at bounding box center [664, 277] width 109 height 115
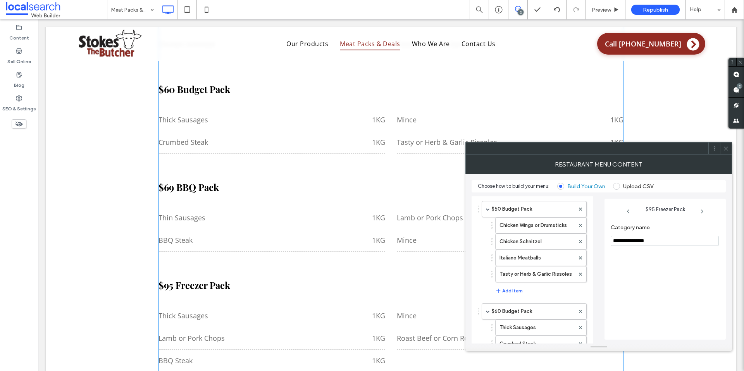
scroll to position [0, 0]
click at [519, 210] on label "$50 Budget Pack" at bounding box center [533, 212] width 83 height 15
click at [621, 241] on input "**********" at bounding box center [664, 241] width 108 height 10
click at [655, 272] on div "**********" at bounding box center [664, 277] width 109 height 115
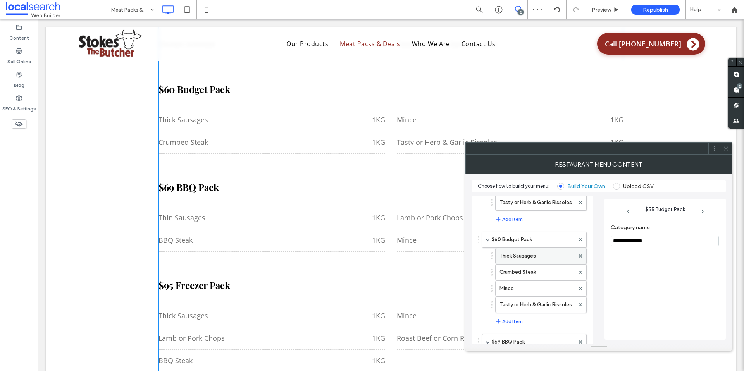
scroll to position [85, 0]
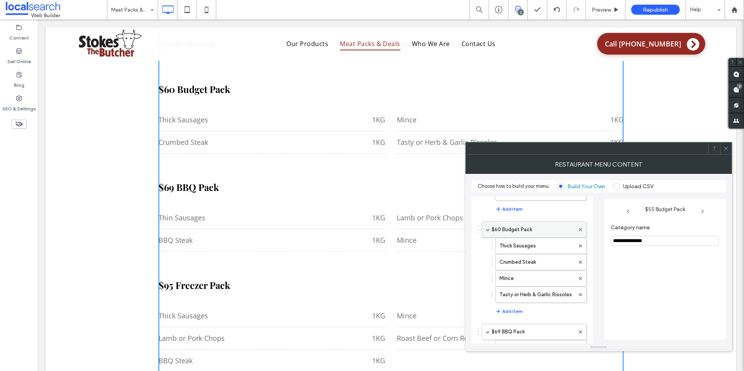
click at [510, 229] on label "$60 Budget Pack" at bounding box center [533, 229] width 83 height 15
click at [621, 241] on input "**********" at bounding box center [664, 241] width 108 height 10
type input "**********"
click at [658, 296] on div "**********" at bounding box center [664, 277] width 109 height 115
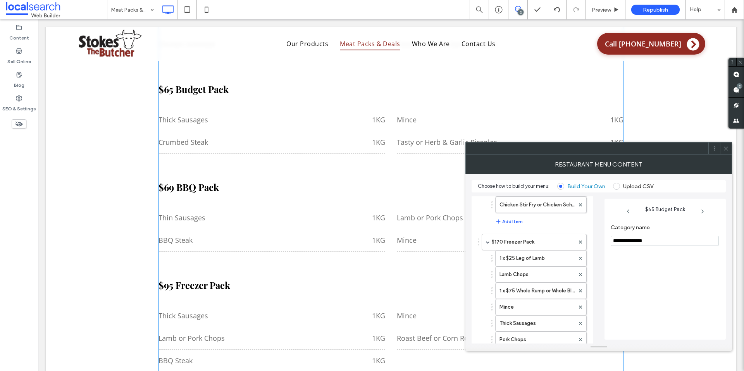
scroll to position [710, 0]
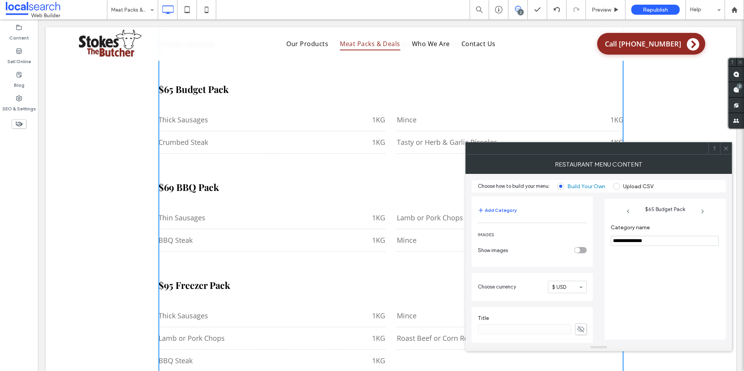
click at [725, 150] on icon at bounding box center [726, 149] width 6 height 6
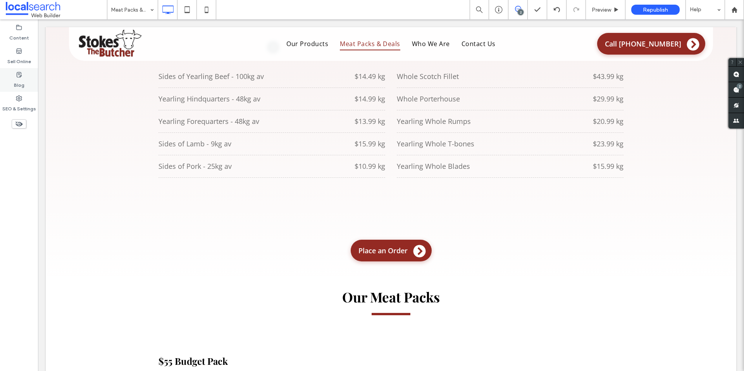
scroll to position [0, 0]
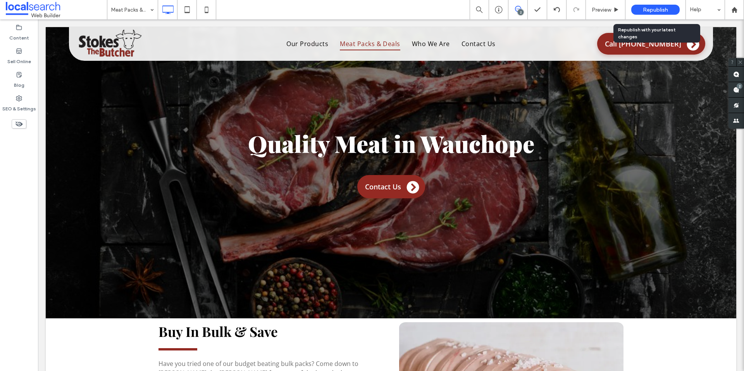
click at [658, 10] on span "Republish" at bounding box center [655, 10] width 25 height 7
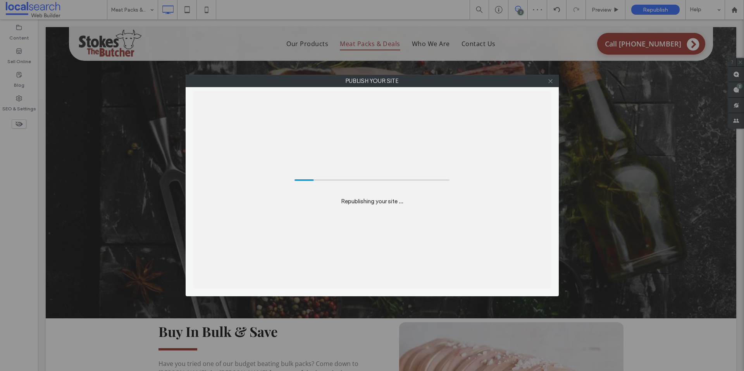
click at [550, 79] on icon at bounding box center [550, 81] width 6 height 6
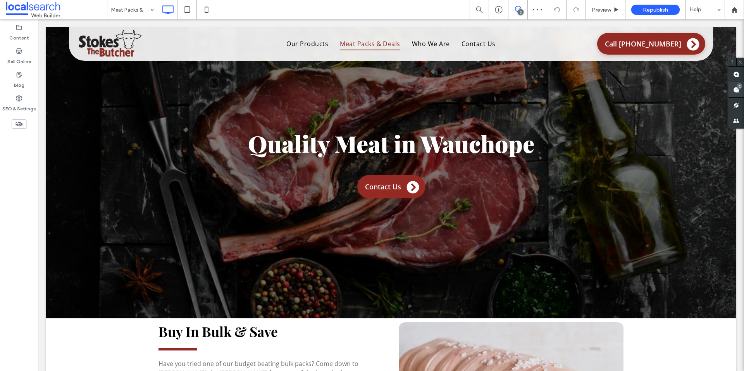
click at [736, 89] on use at bounding box center [736, 90] width 6 height 6
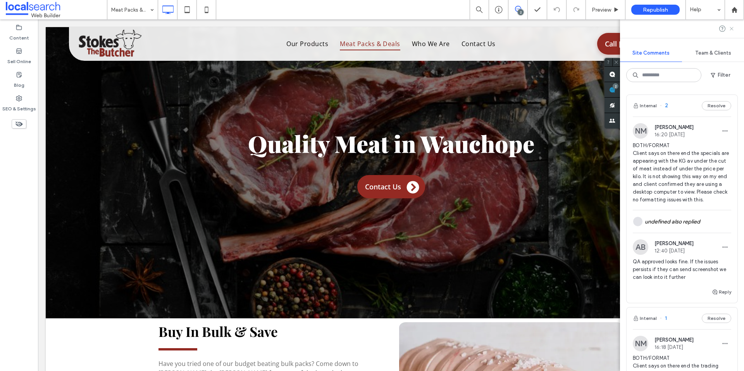
click at [732, 27] on icon at bounding box center [731, 29] width 6 height 6
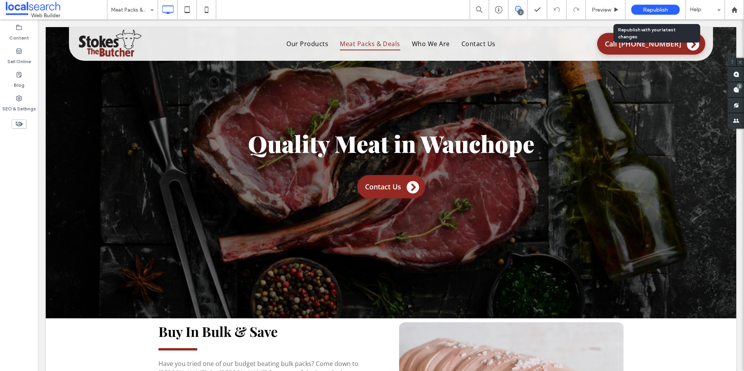
click at [649, 10] on span "Republish" at bounding box center [655, 10] width 25 height 7
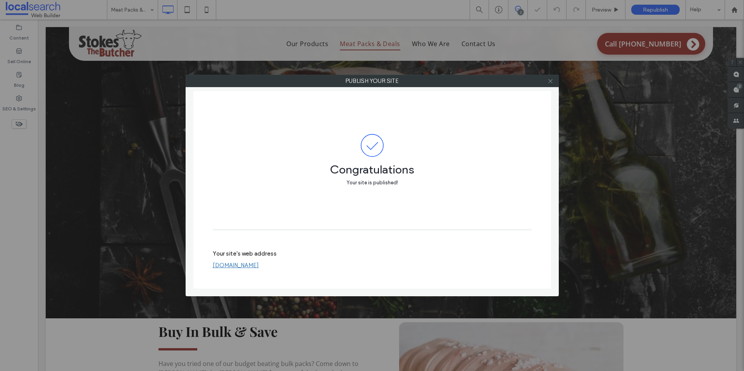
click at [552, 79] on use at bounding box center [550, 81] width 4 height 4
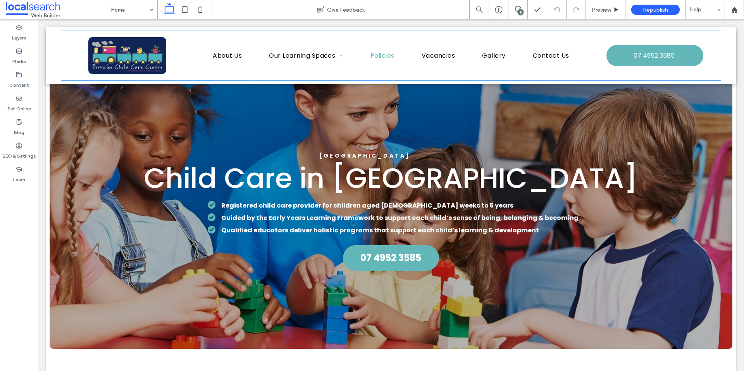
click at [375, 53] on span "Policies" at bounding box center [382, 56] width 24 height 10
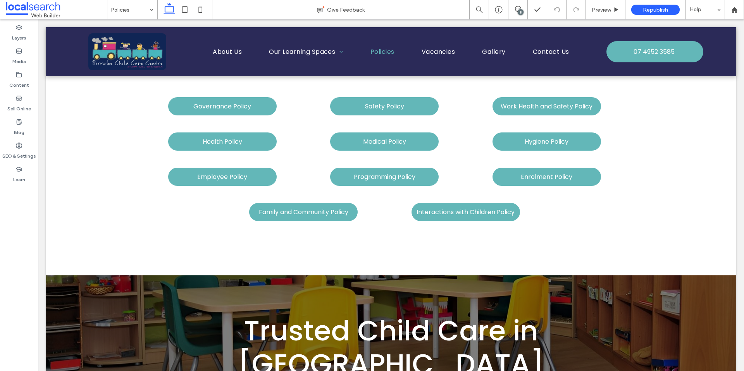
scroll to position [1035, 0]
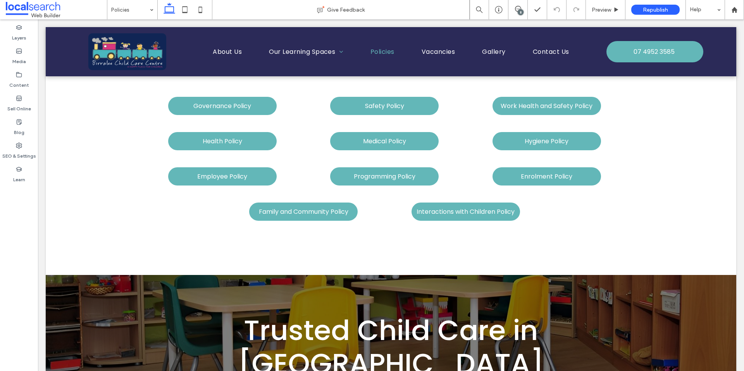
click at [520, 9] on div "8" at bounding box center [520, 12] width 6 height 6
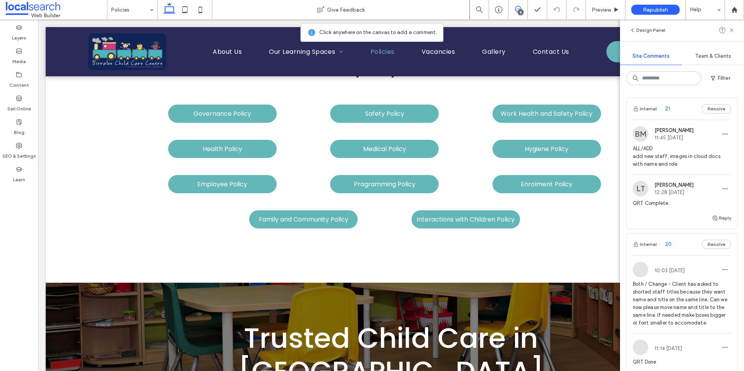
scroll to position [989, 0]
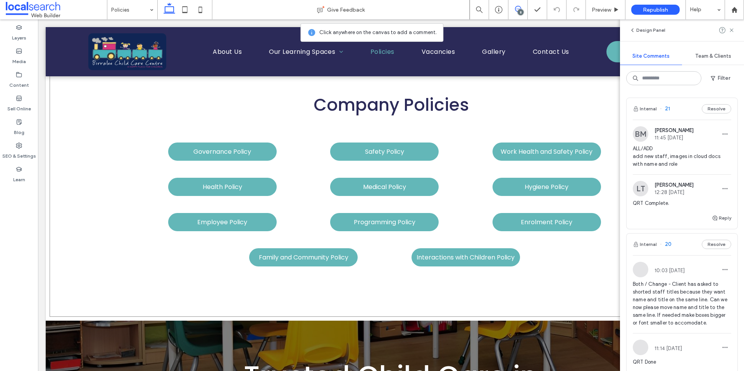
click at [369, 296] on div "Company Policies Governance Policy Safety Policy Work Health and Safety Policy …" at bounding box center [391, 182] width 682 height 268
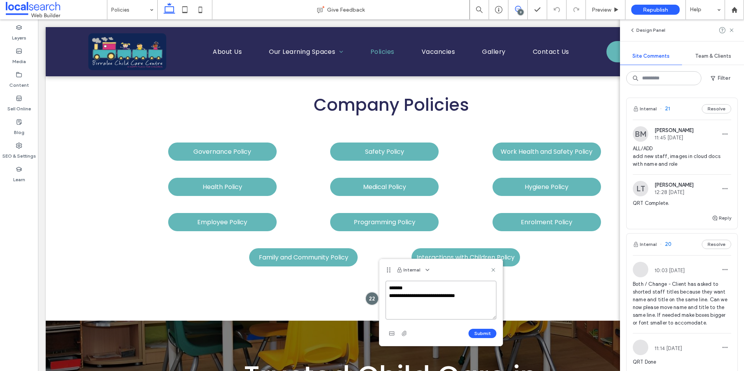
paste textarea "**********"
click at [463, 304] on textarea "**********" at bounding box center [440, 300] width 111 height 39
click at [469, 312] on textarea "**********" at bounding box center [440, 300] width 111 height 39
click at [389, 303] on textarea "**********" at bounding box center [440, 300] width 111 height 39
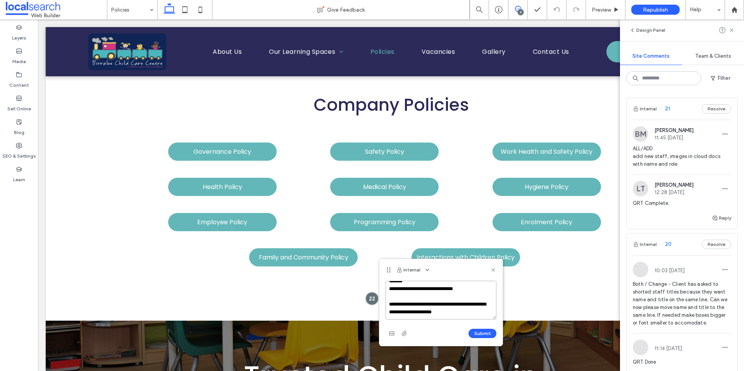
click at [471, 311] on textarea "**********" at bounding box center [440, 300] width 111 height 39
type textarea "**********"
click at [483, 336] on button "Submit" at bounding box center [482, 333] width 28 height 9
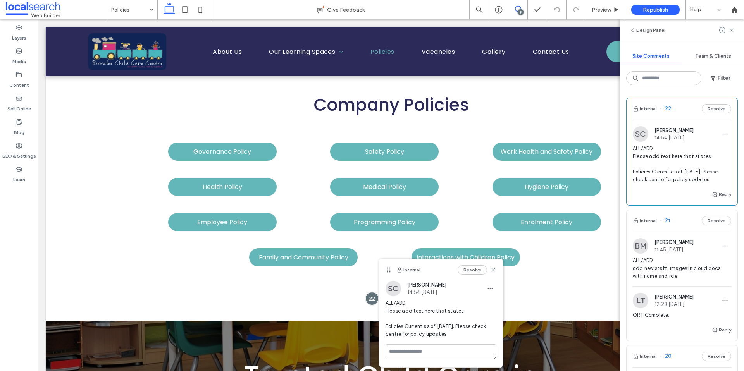
scroll to position [0, 0]
click at [493, 269] on icon at bounding box center [493, 270] width 6 height 6
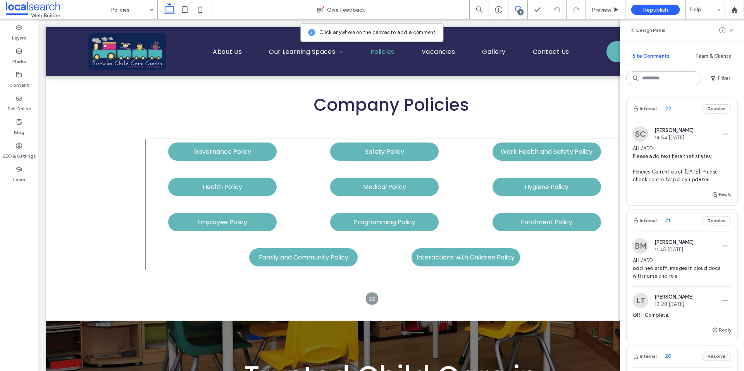
click at [581, 252] on div "Governance Policy Safety Policy Work Health and Safety Policy Health Policy Med…" at bounding box center [391, 205] width 492 height 132
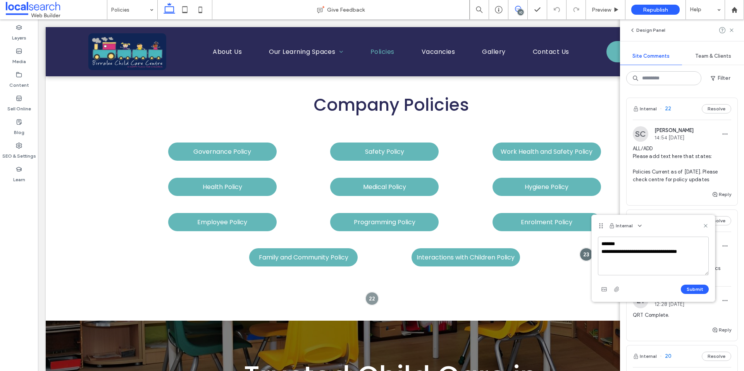
click at [647, 251] on textarea "**********" at bounding box center [653, 256] width 111 height 39
click at [703, 253] on textarea "**********" at bounding box center [653, 256] width 111 height 39
click at [617, 260] on textarea "**********" at bounding box center [653, 256] width 111 height 39
click at [679, 263] on textarea "**********" at bounding box center [653, 256] width 111 height 39
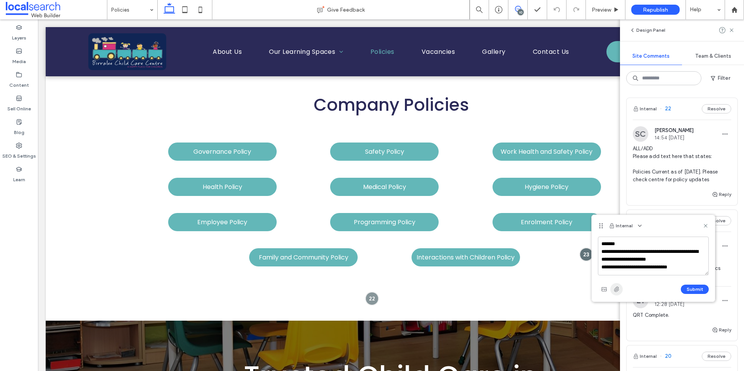
type textarea "**********"
click at [619, 292] on span "button" at bounding box center [616, 289] width 12 height 12
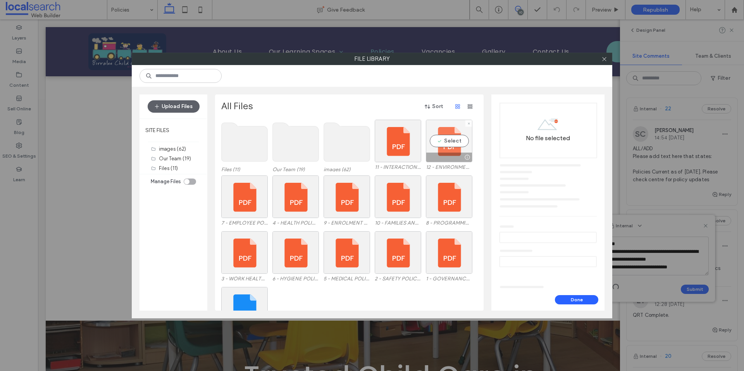
click at [447, 141] on div "Select" at bounding box center [449, 141] width 46 height 43
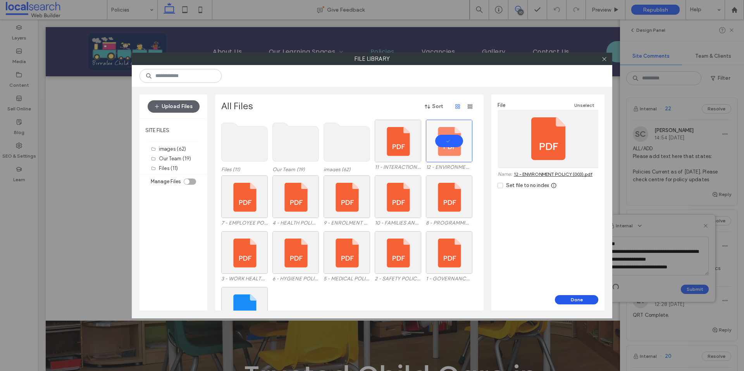
click at [578, 301] on button "Done" at bounding box center [576, 299] width 43 height 9
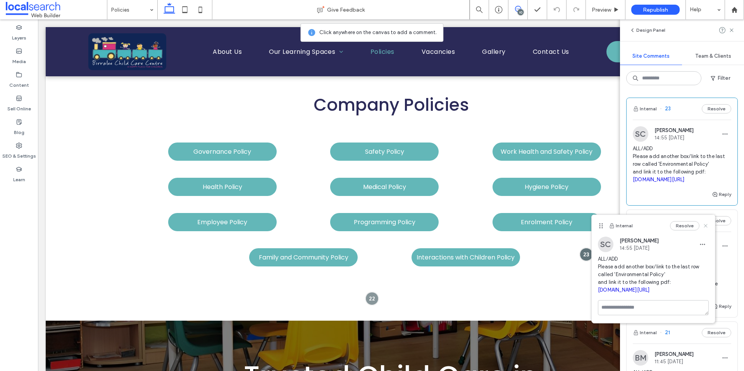
click at [704, 226] on use at bounding box center [704, 225] width 3 height 3
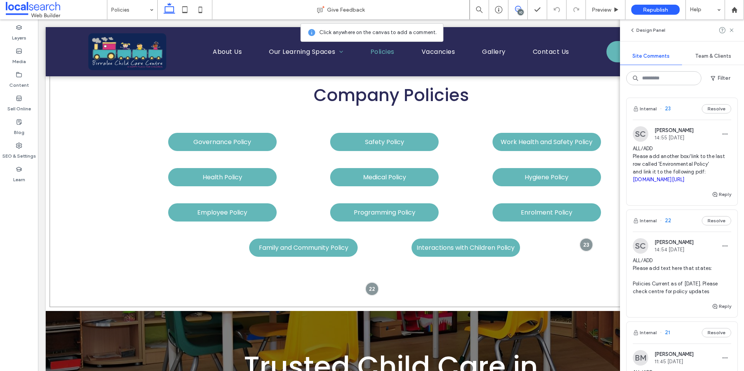
scroll to position [1004, 0]
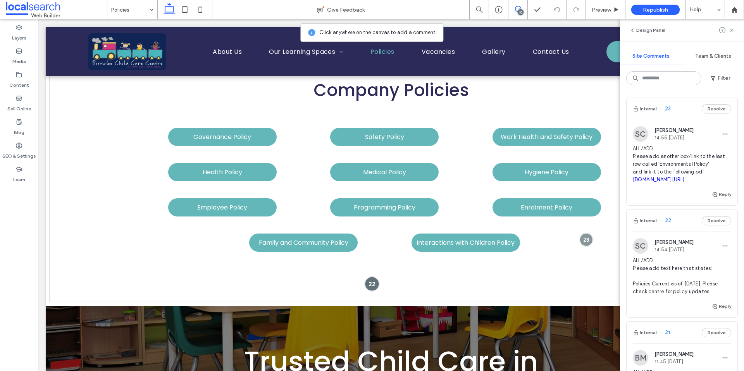
click at [368, 282] on div at bounding box center [371, 284] width 14 height 14
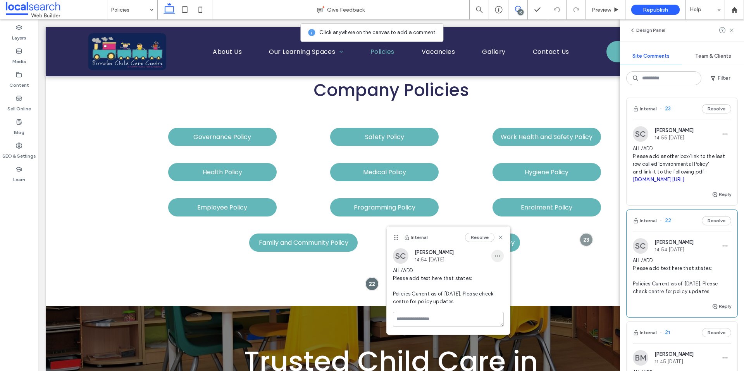
click at [499, 258] on icon "button" at bounding box center [497, 256] width 6 height 6
click at [487, 251] on div "SC Shaylee Coulter 14:54 Sep 17 2025" at bounding box center [448, 255] width 111 height 15
click at [499, 237] on icon at bounding box center [500, 237] width 6 height 6
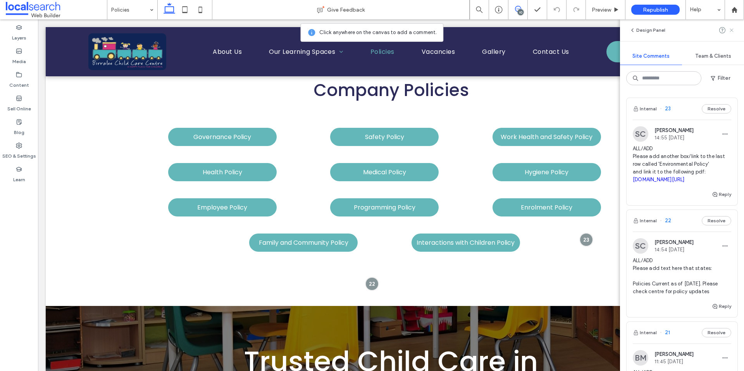
click at [732, 29] on icon at bounding box center [731, 30] width 6 height 6
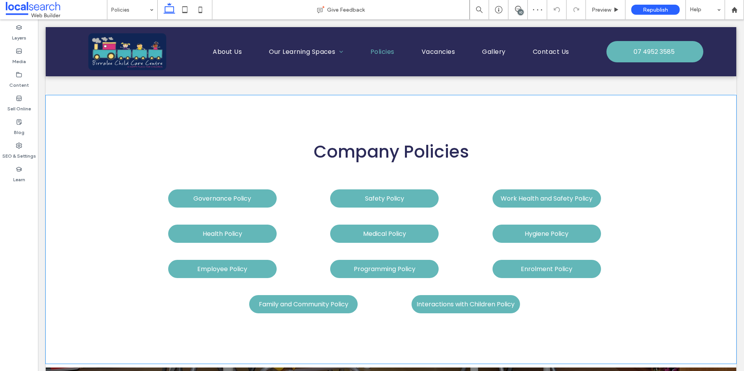
scroll to position [943, 0]
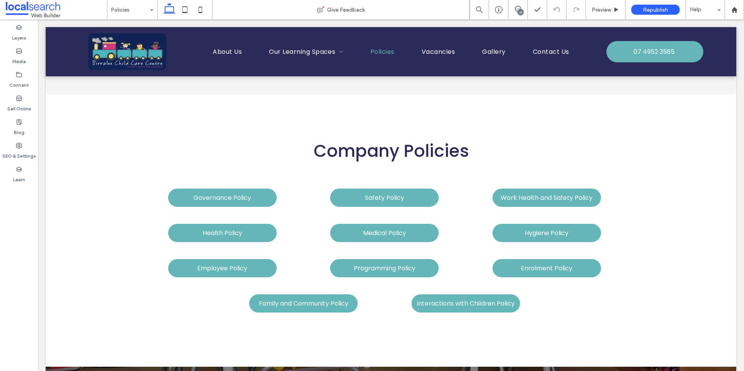
click at [517, 11] on div "10" at bounding box center [520, 12] width 6 height 6
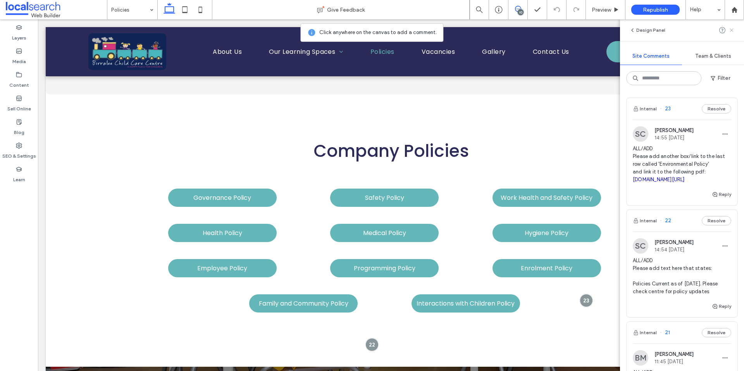
click at [731, 31] on use at bounding box center [730, 29] width 3 height 3
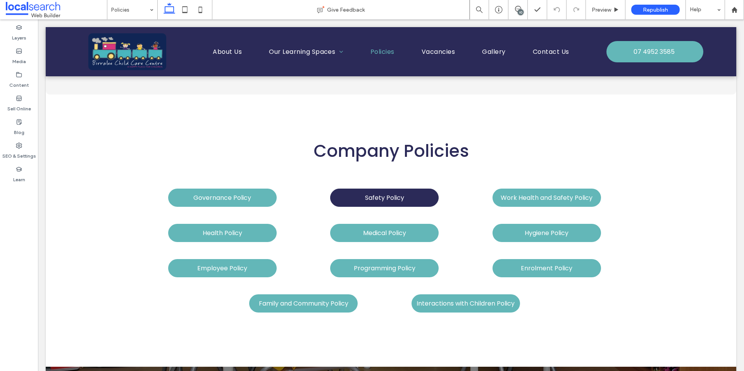
click at [391, 195] on span "Safety Policy" at bounding box center [384, 198] width 39 height 10
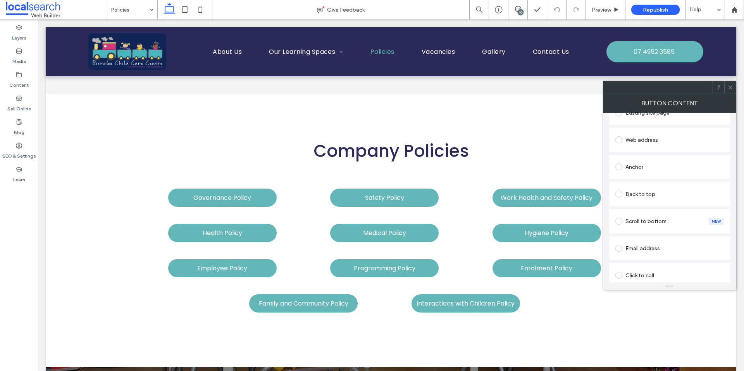
scroll to position [127, 0]
click at [644, 260] on link "2+-+SAFETY+POLICY.pdf" at bounding box center [659, 259] width 56 height 6
click at [622, 276] on div "Change file" at bounding box center [627, 276] width 25 height 6
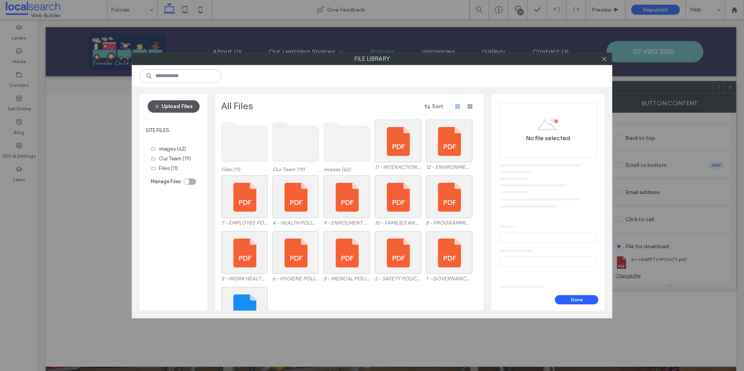
click at [176, 103] on button "Upload Files" at bounding box center [174, 106] width 52 height 12
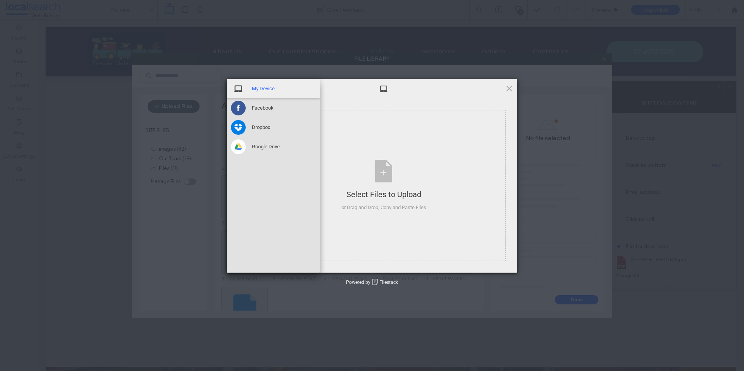
click at [256, 90] on span "My Device" at bounding box center [263, 88] width 23 height 7
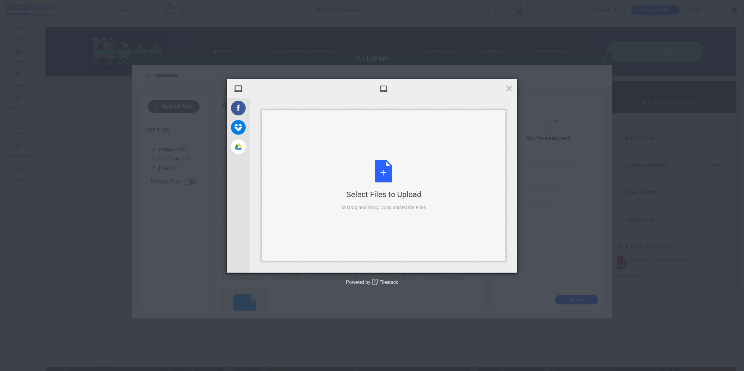
click at [382, 172] on div "Select Files to Upload or Drag and Drop, Copy and Paste Files" at bounding box center [383, 186] width 85 height 52
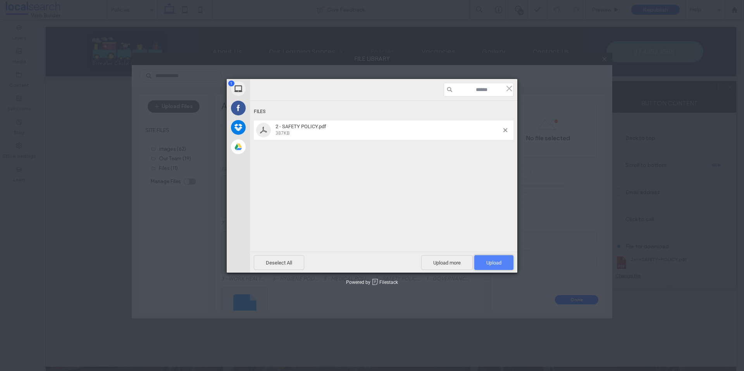
click at [488, 266] on span "Upload 1" at bounding box center [493, 262] width 39 height 15
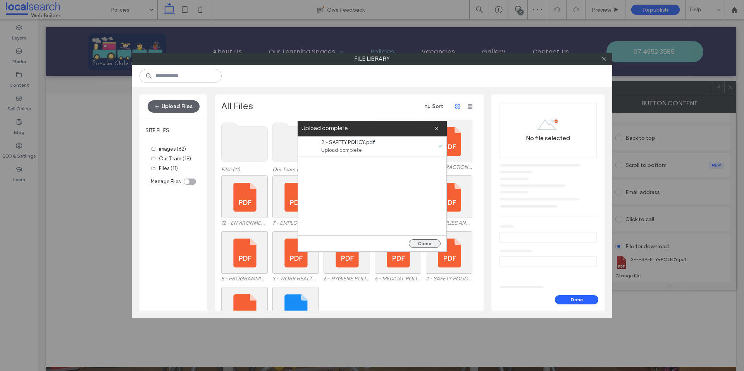
click at [431, 246] on button "Close" at bounding box center [425, 243] width 32 height 9
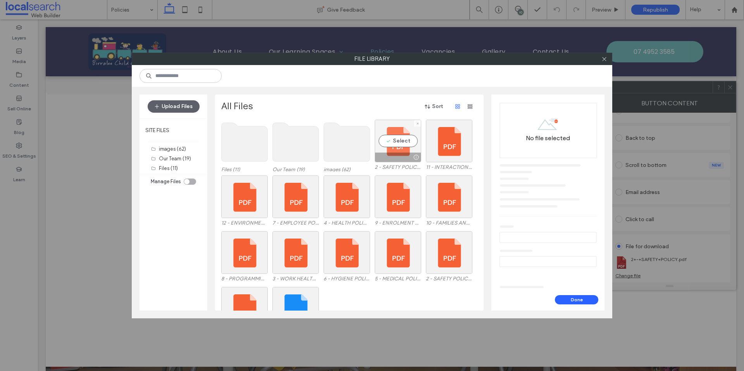
click at [397, 139] on div "Select" at bounding box center [398, 141] width 46 height 43
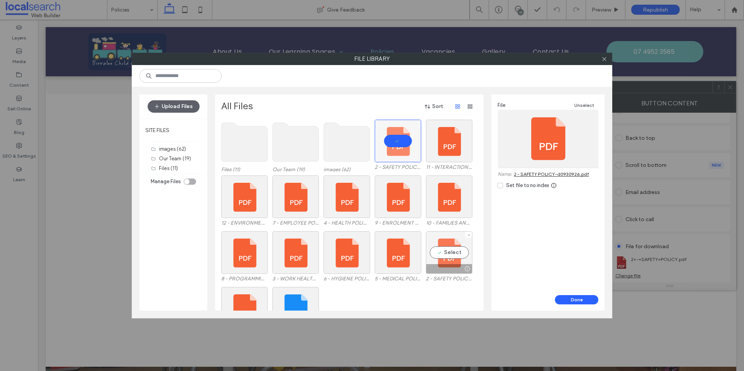
click at [453, 255] on div "Select" at bounding box center [449, 252] width 46 height 43
click at [401, 144] on div "Select" at bounding box center [398, 141] width 46 height 43
click at [572, 299] on button "Done" at bounding box center [576, 299] width 43 height 9
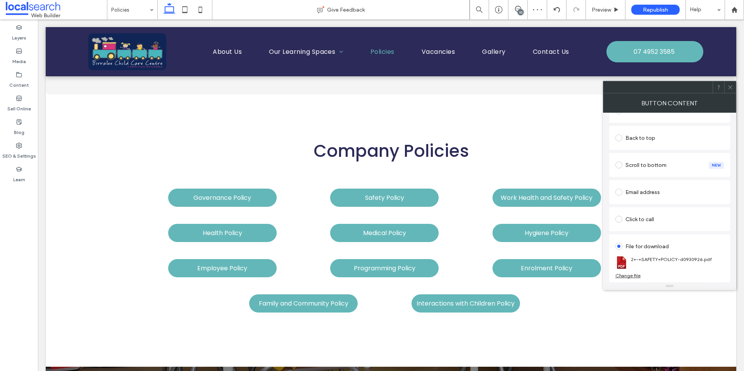
click at [729, 86] on use at bounding box center [730, 87] width 4 height 4
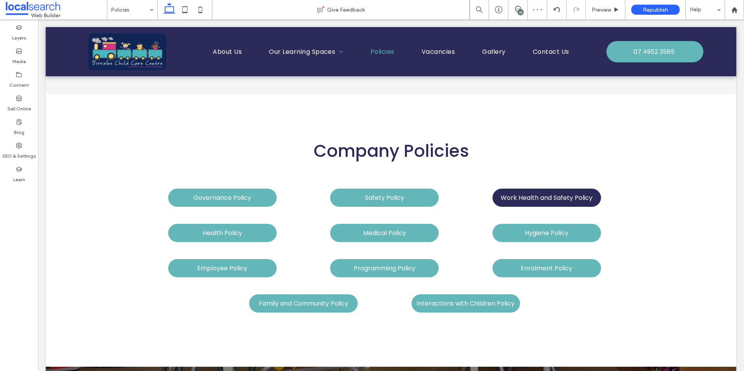
click at [541, 196] on span "Work Health and Safety Policy" at bounding box center [546, 198] width 92 height 10
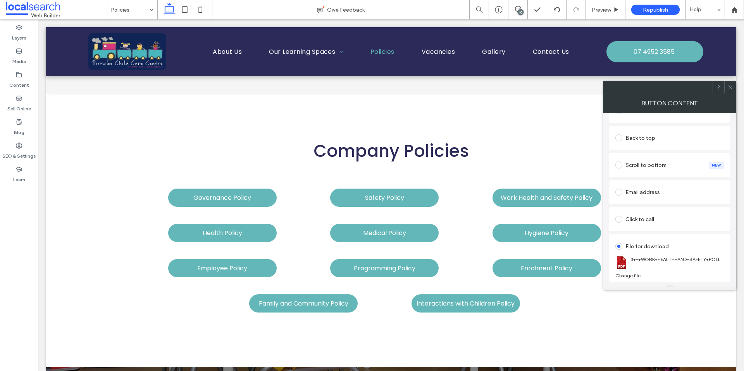
click at [628, 276] on div "Change file" at bounding box center [627, 276] width 25 height 6
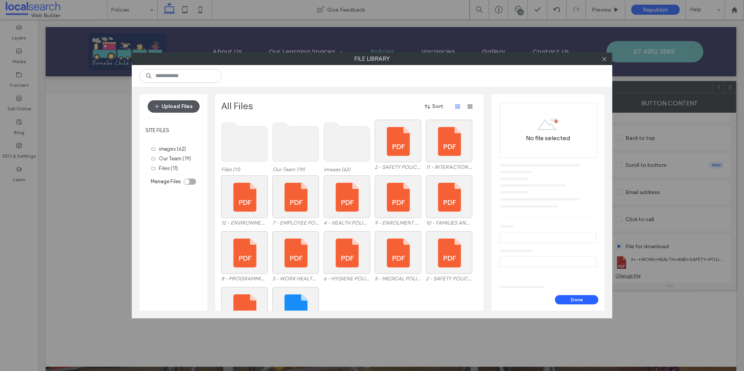
click at [170, 106] on button "Upload Files" at bounding box center [174, 106] width 52 height 12
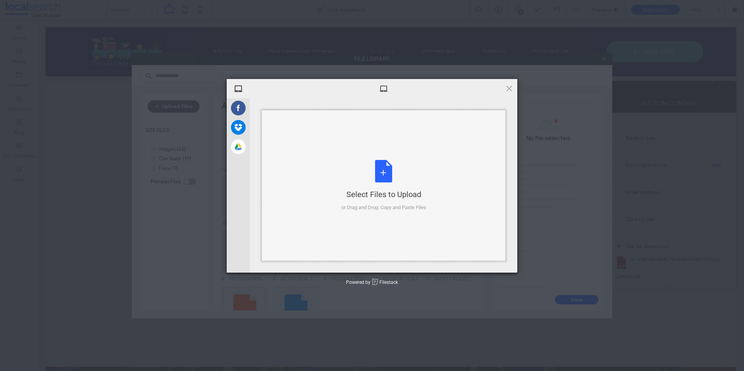
click at [379, 176] on div "Select Files to Upload or Drag and Drop, Copy and Paste Files" at bounding box center [383, 186] width 85 height 52
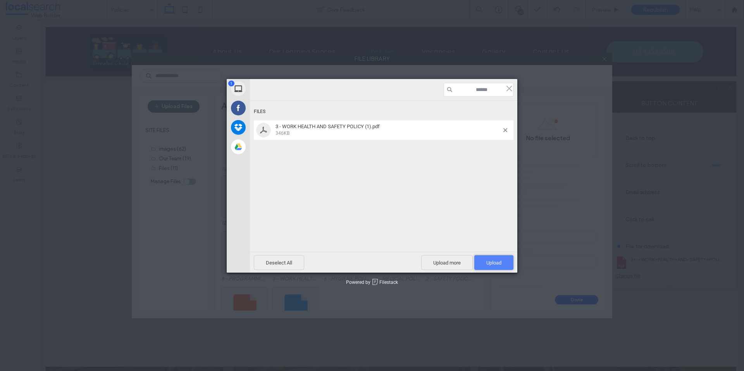
click at [492, 263] on span "Upload 1" at bounding box center [493, 263] width 15 height 6
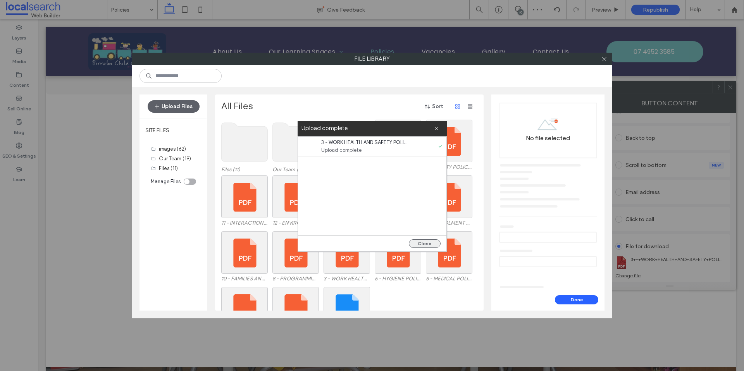
click at [426, 244] on button "Close" at bounding box center [425, 243] width 32 height 9
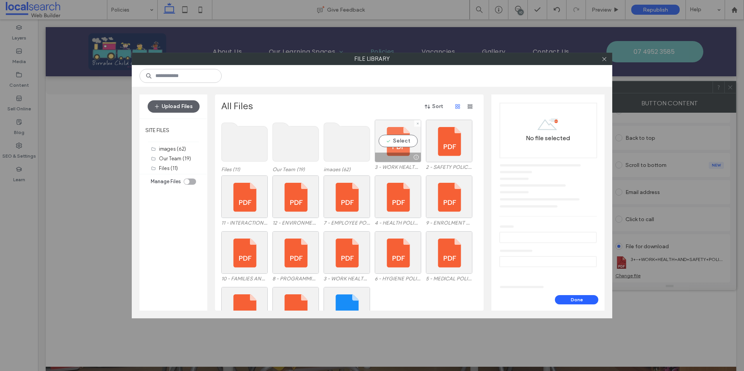
click at [393, 142] on div "Select" at bounding box center [398, 141] width 46 height 43
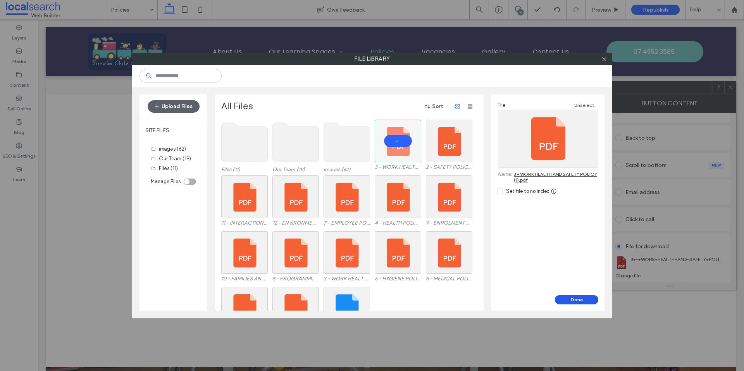
click at [572, 300] on button "Done" at bounding box center [576, 299] width 43 height 9
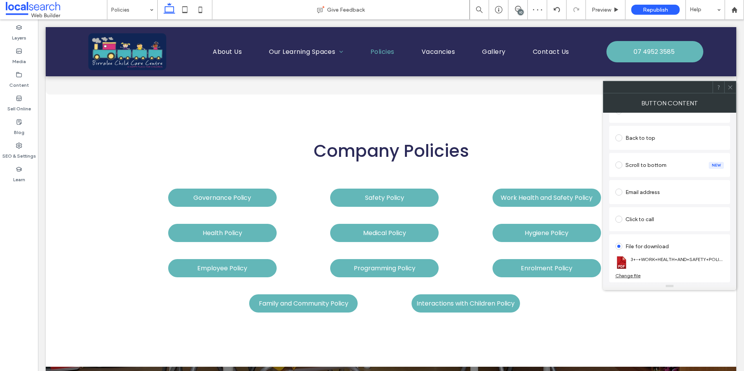
click at [731, 88] on icon at bounding box center [730, 87] width 6 height 6
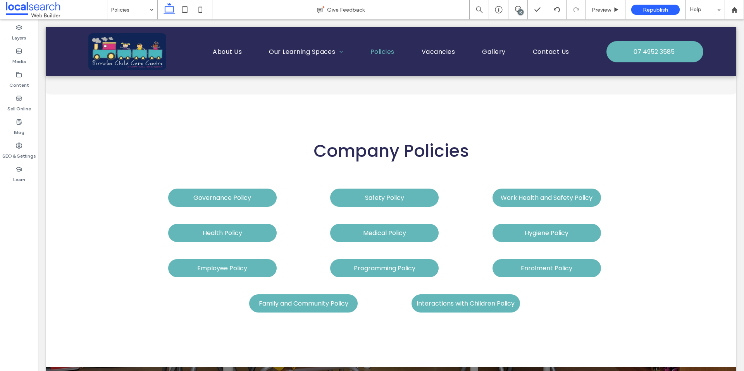
click at [607, 113] on div "Company Policies Governance Policy Safety Policy Work Health and Safety Policy …" at bounding box center [391, 229] width 682 height 268
